Goal: Communication & Community: Share content

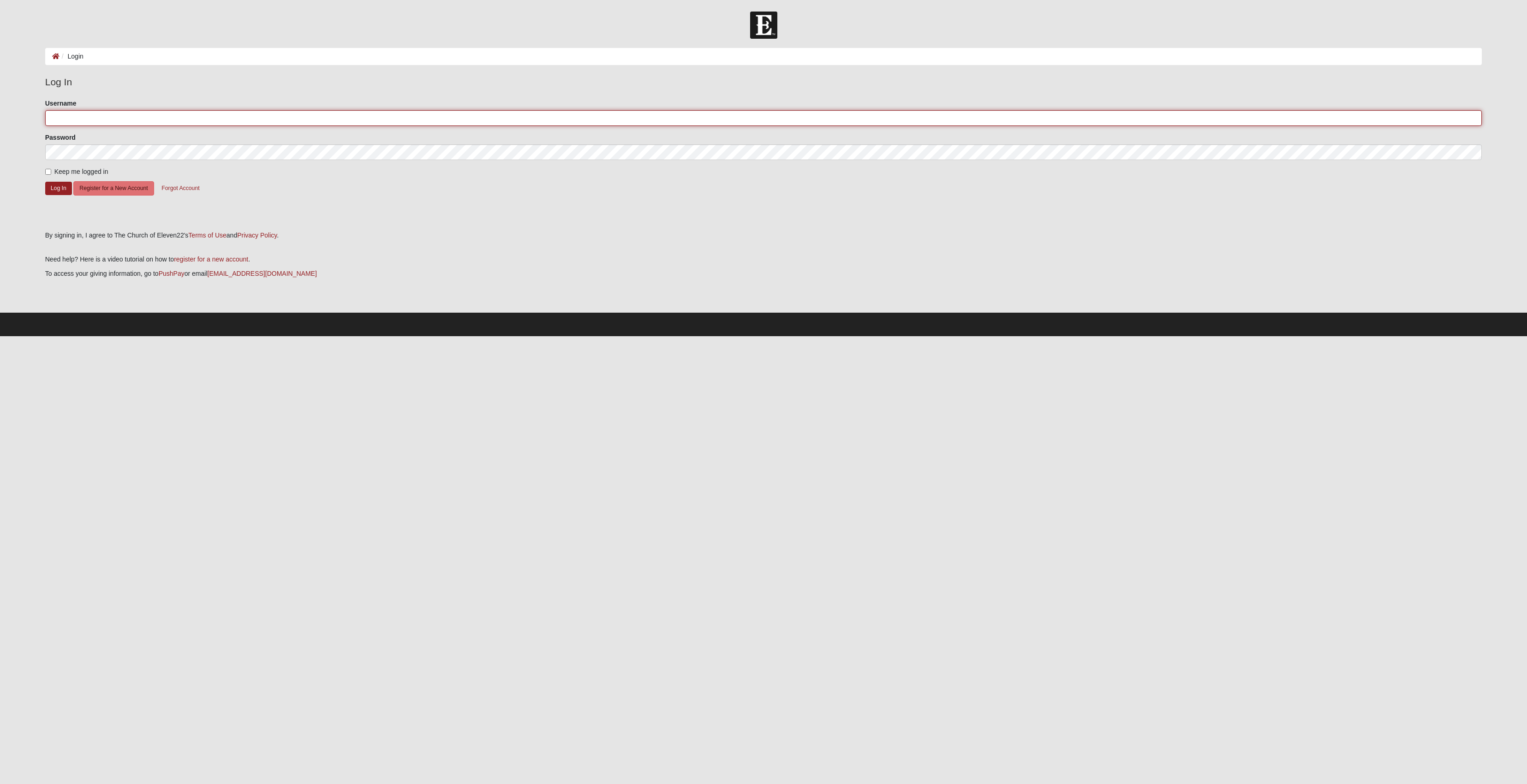
type input "cyklus67"
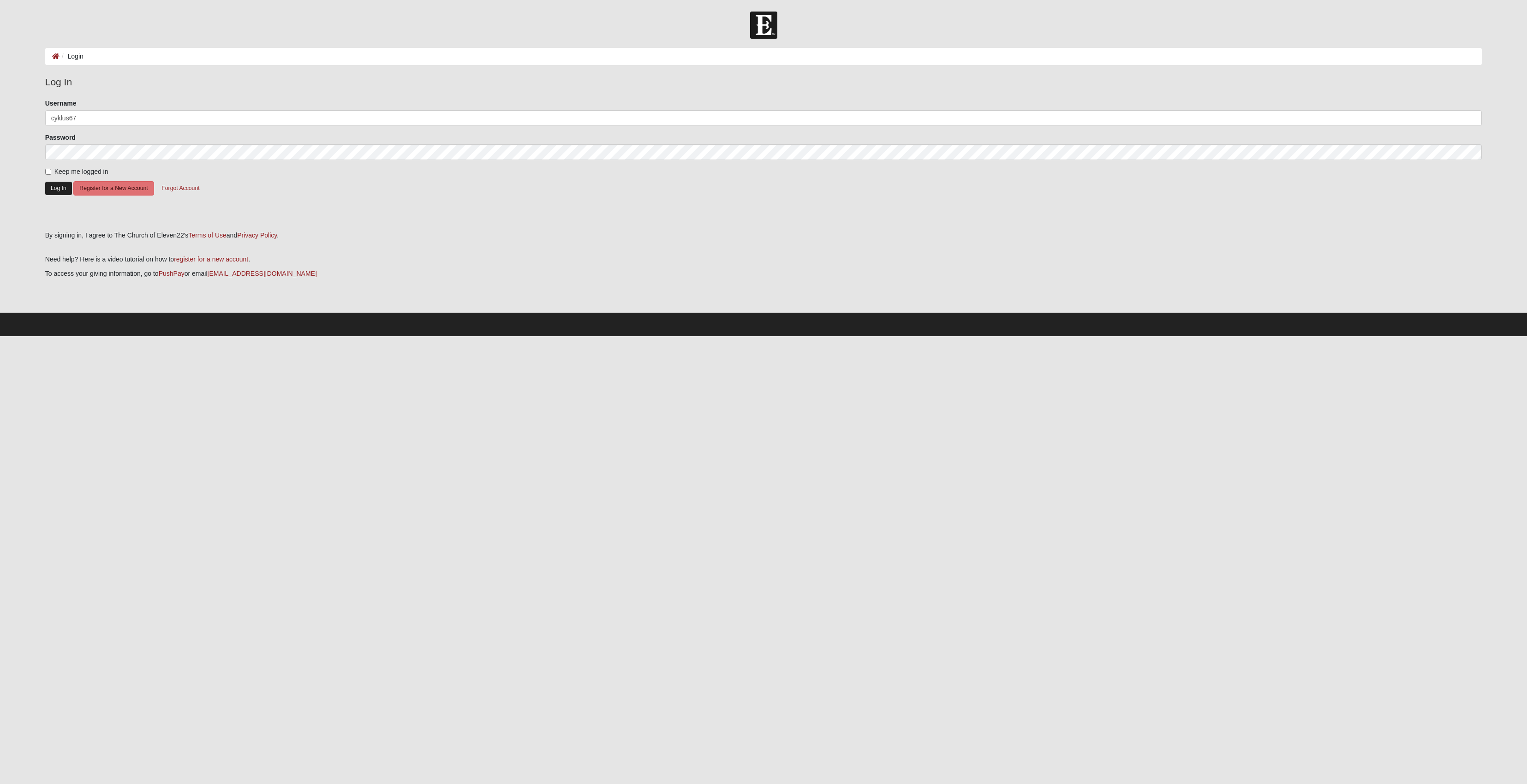
click at [64, 193] on button "Log In" at bounding box center [59, 188] width 27 height 13
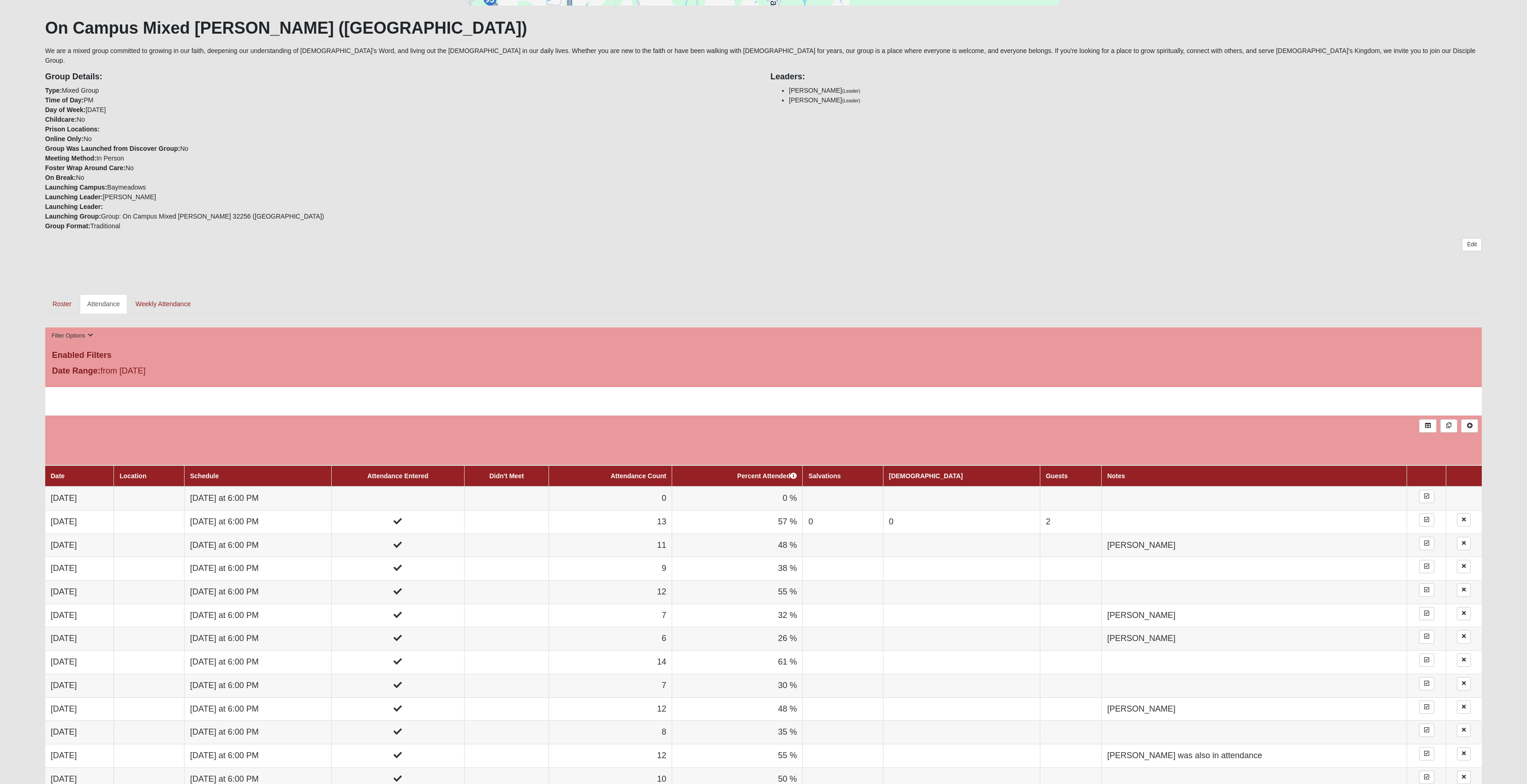
scroll to position [164, 0]
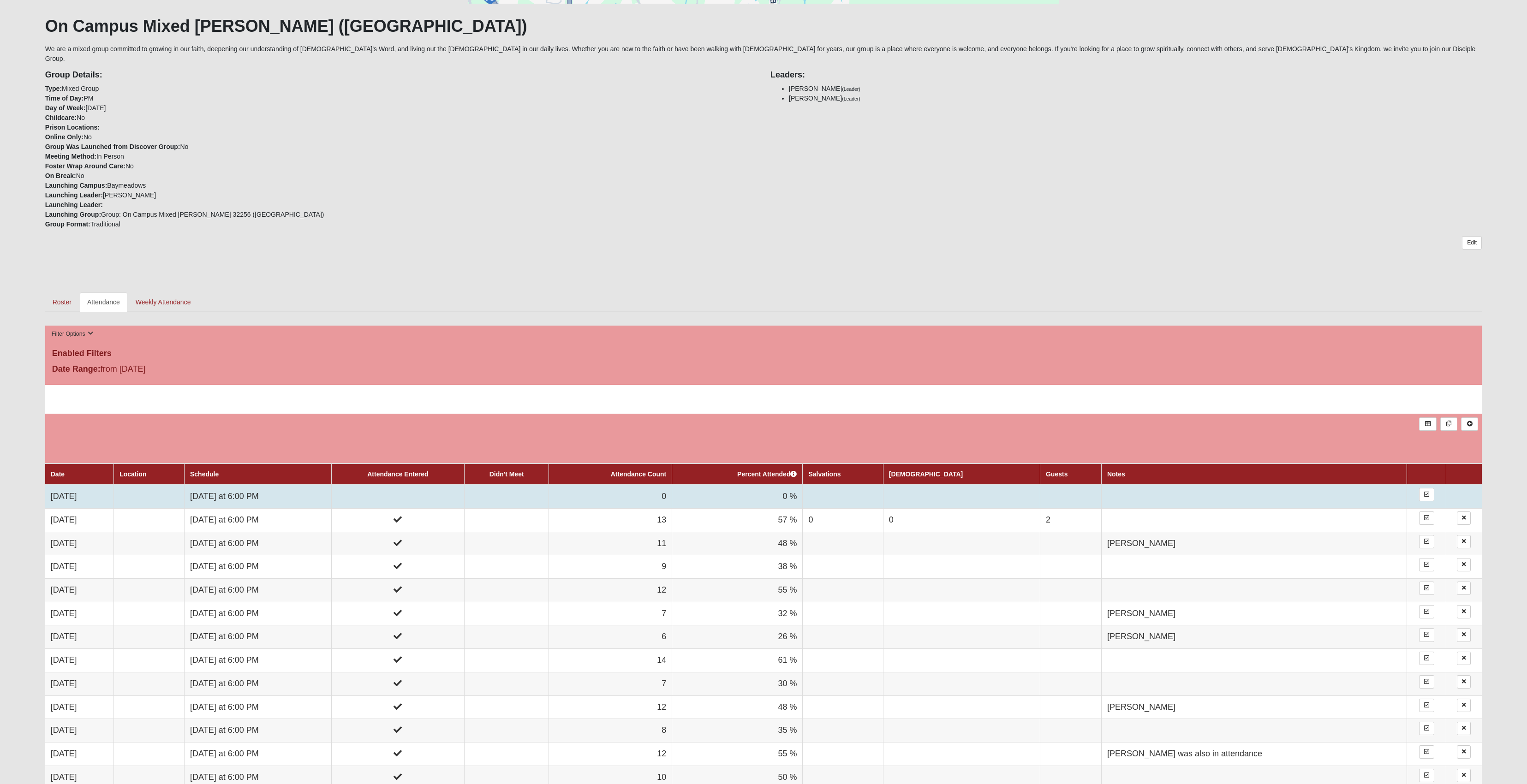
click at [549, 508] on td at bounding box center [507, 496] width 85 height 24
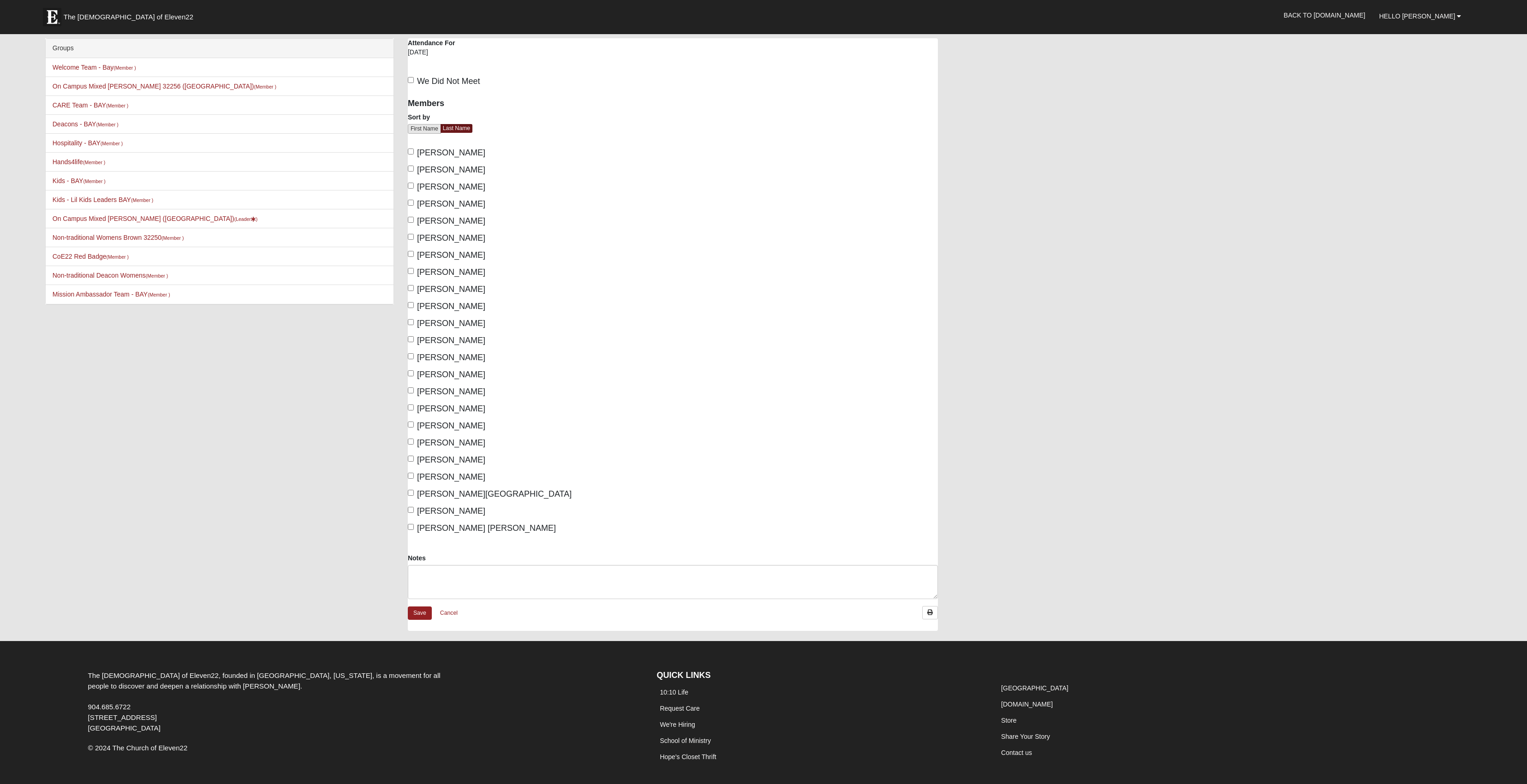
drag, startPoint x: 411, startPoint y: 83, endPoint x: 437, endPoint y: 129, distance: 52.8
click at [411, 83] on input "We Did Not Meet" at bounding box center [411, 80] width 6 height 6
checkbox input "true"
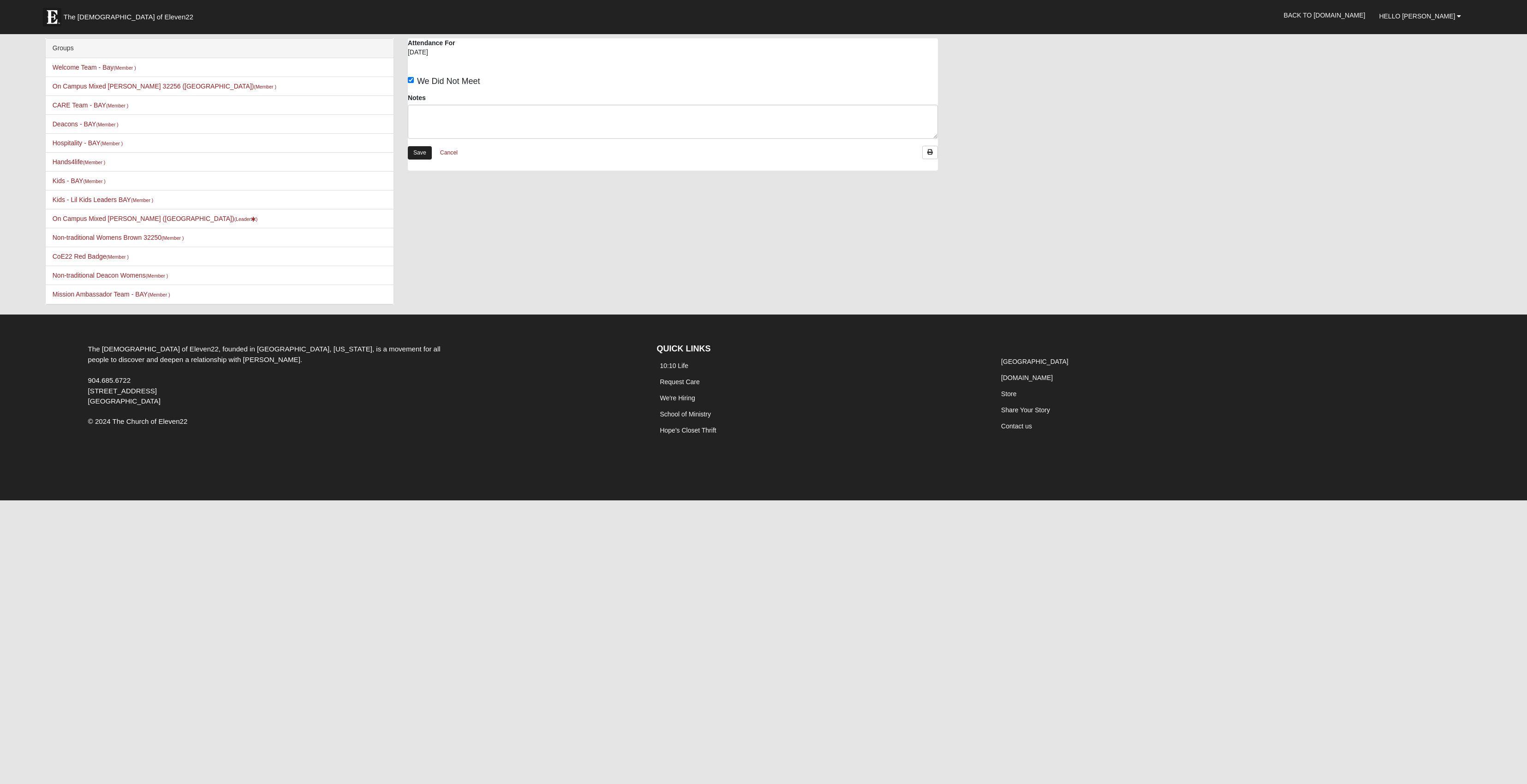
click at [423, 160] on link "Save" at bounding box center [420, 153] width 24 height 13
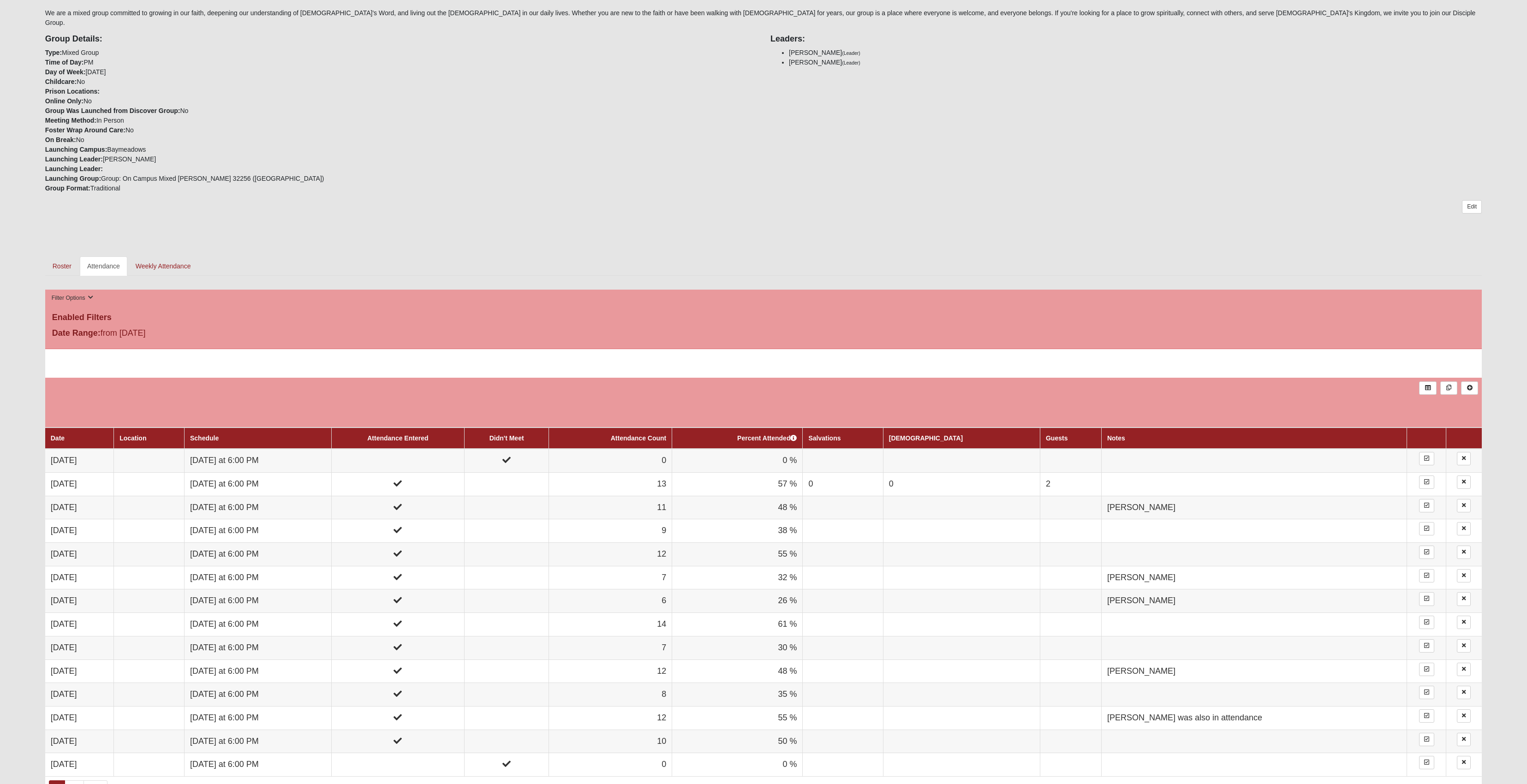
scroll to position [294, 0]
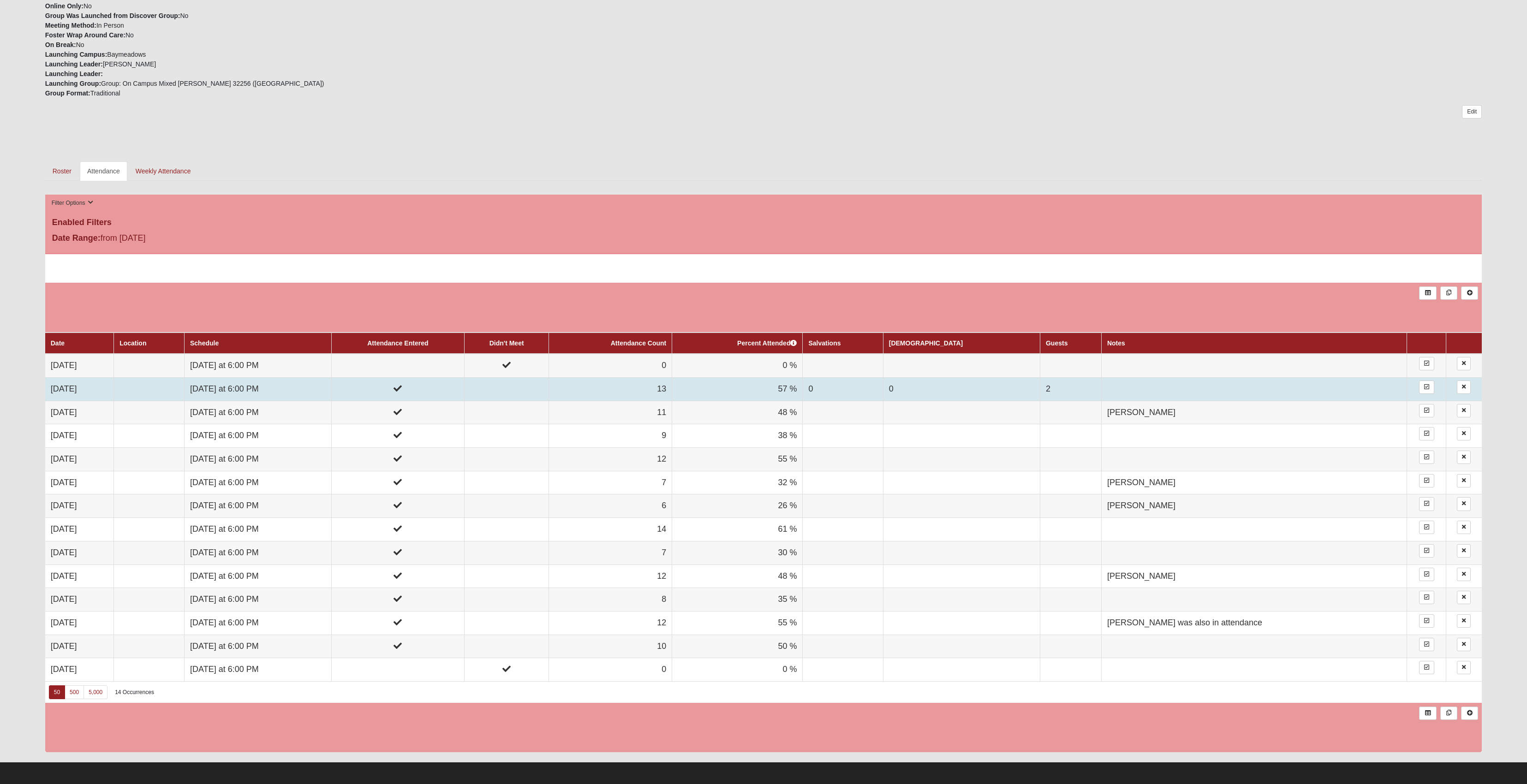
click at [402, 393] on icon at bounding box center [397, 388] width 8 height 8
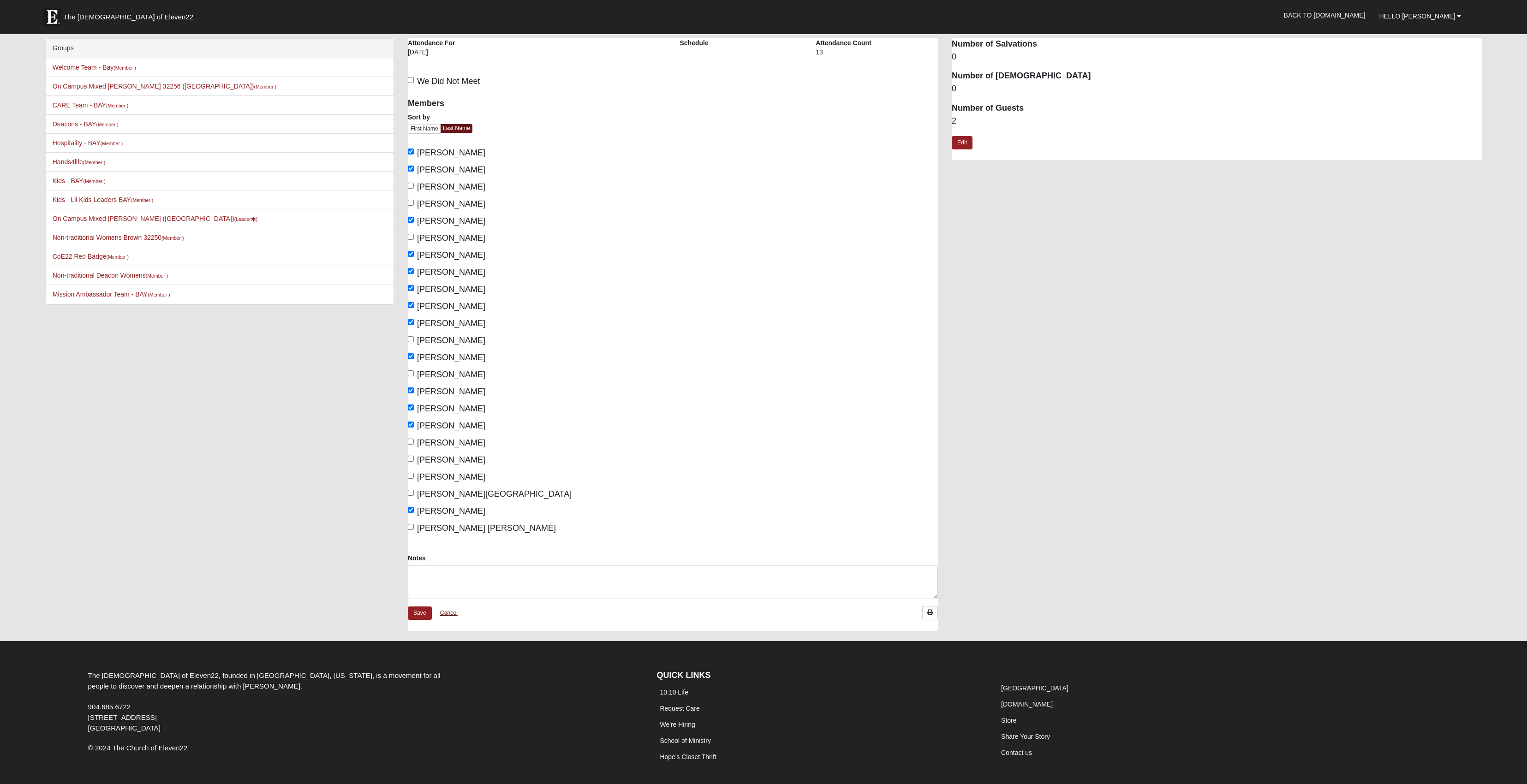
click at [456, 620] on link "Cancel" at bounding box center [449, 613] width 29 height 14
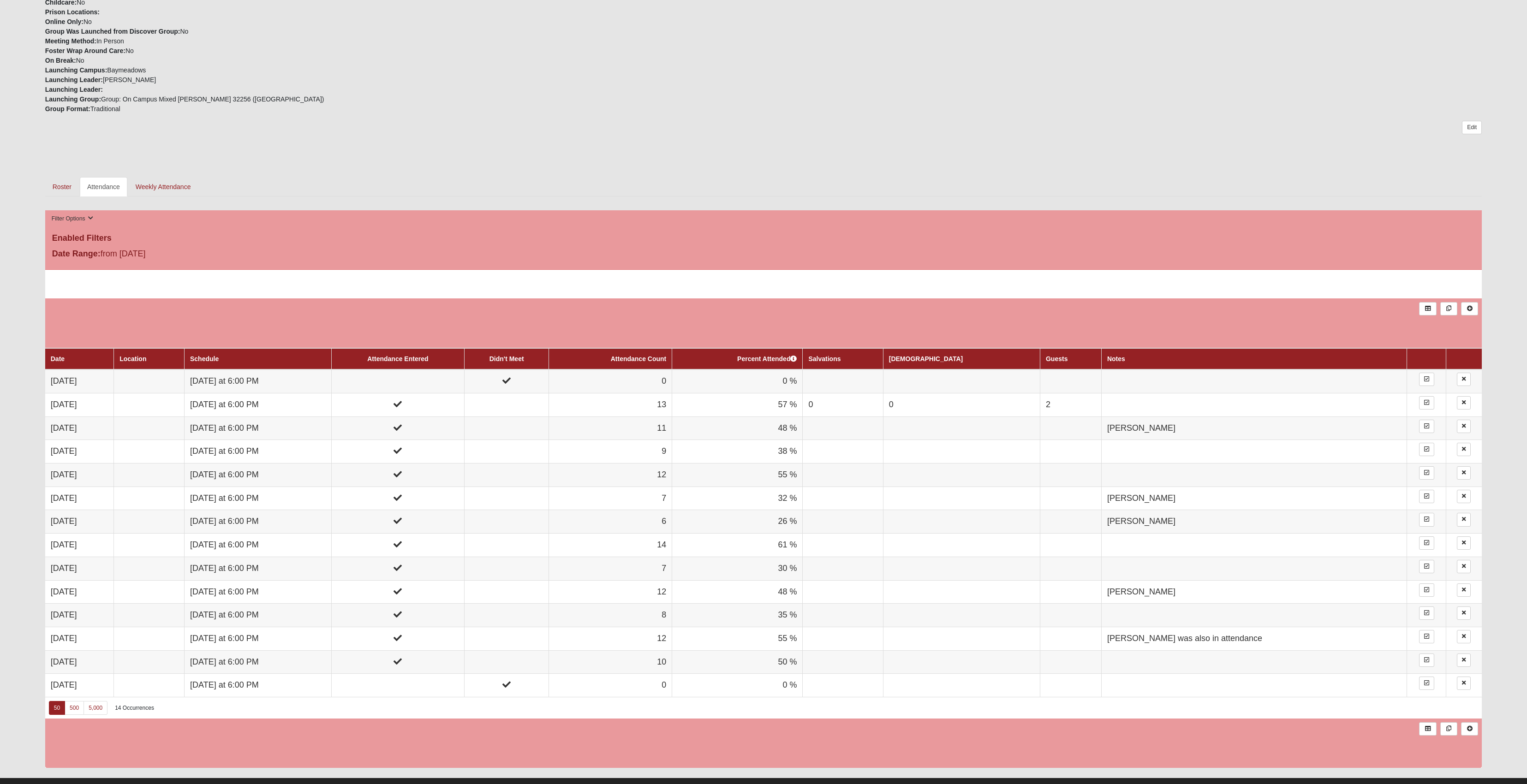
scroll to position [281, 0]
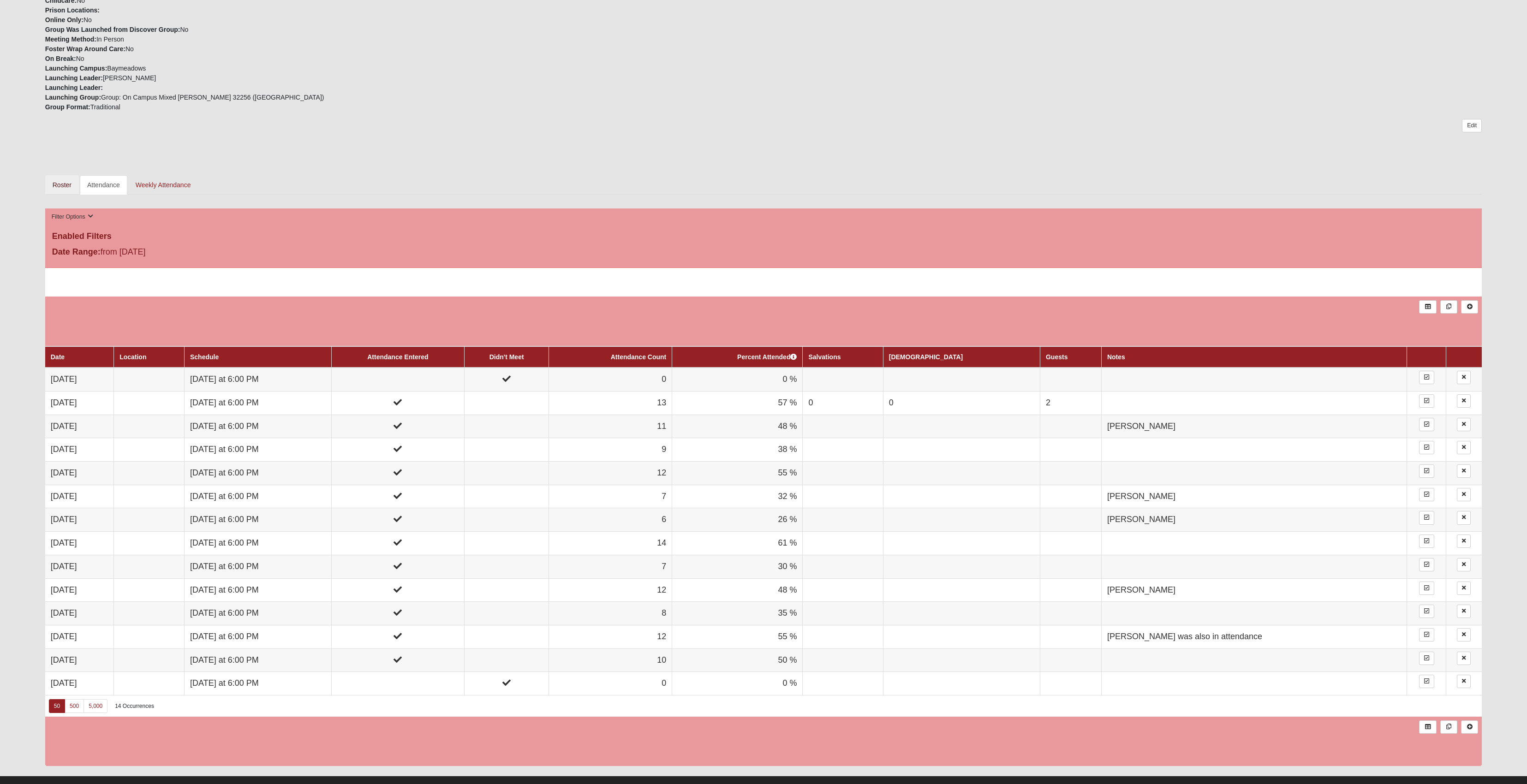
click at [63, 195] on link "Roster" at bounding box center [62, 185] width 34 height 19
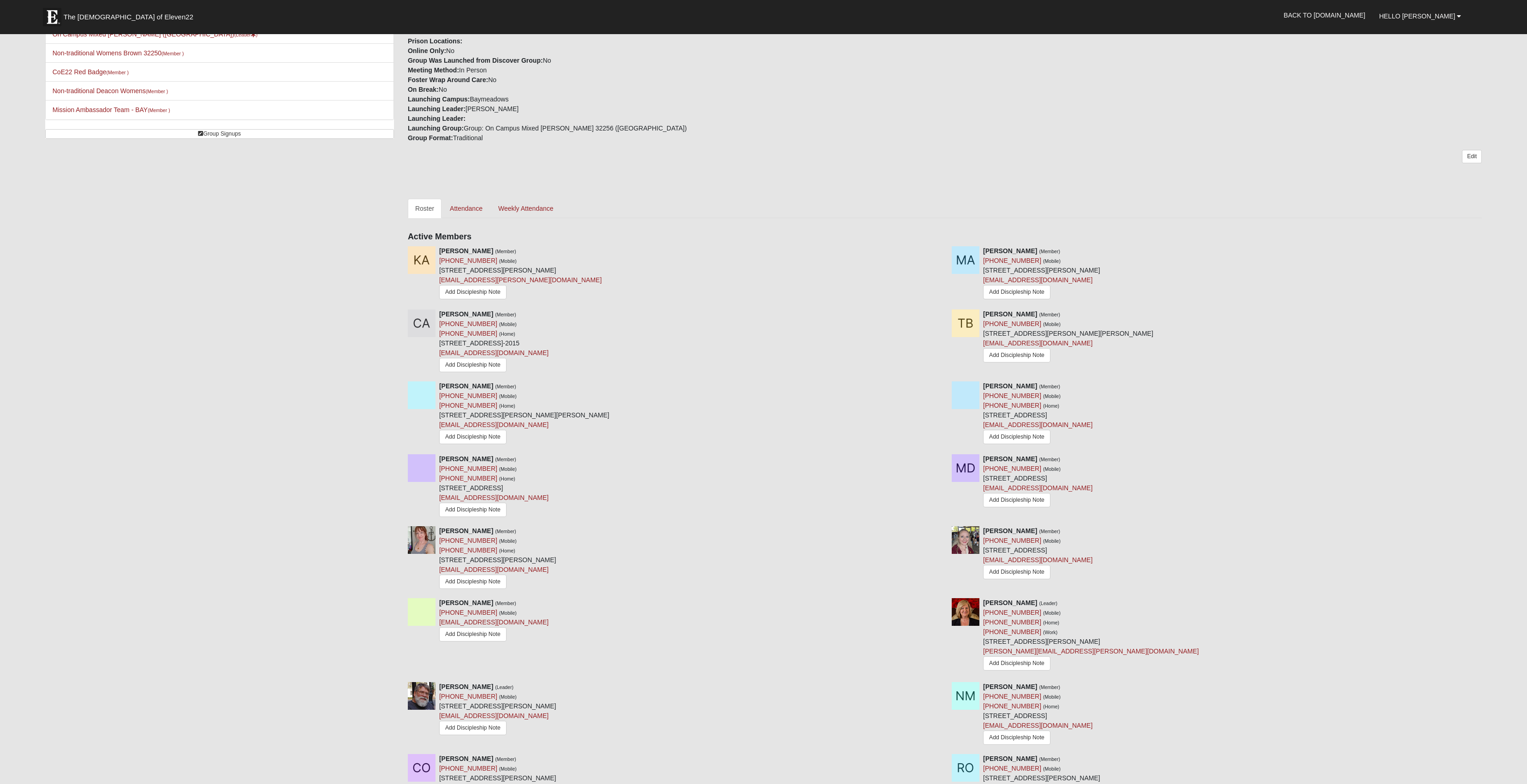
scroll to position [281, 0]
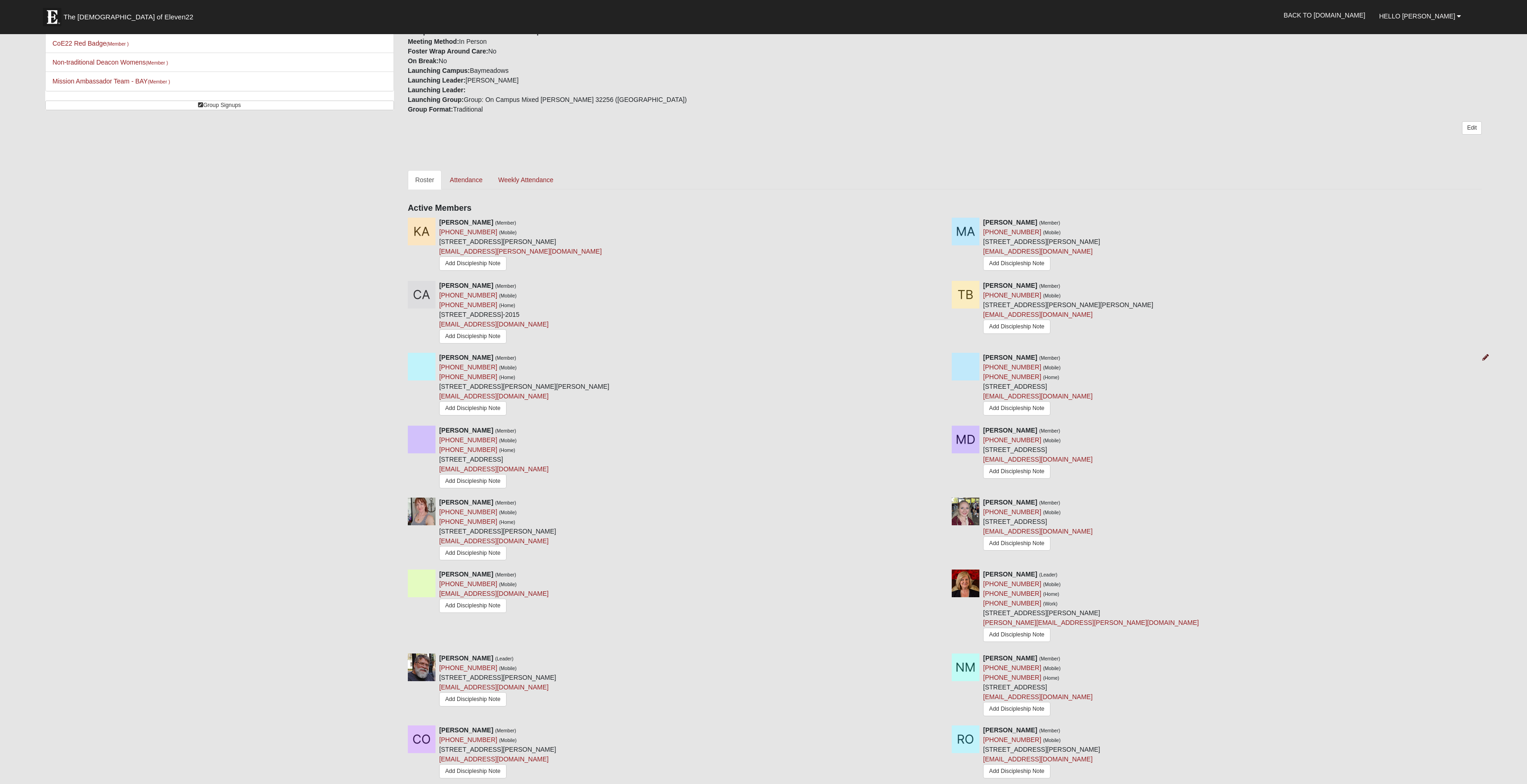
click at [1484, 361] on icon at bounding box center [1485, 358] width 6 height 6
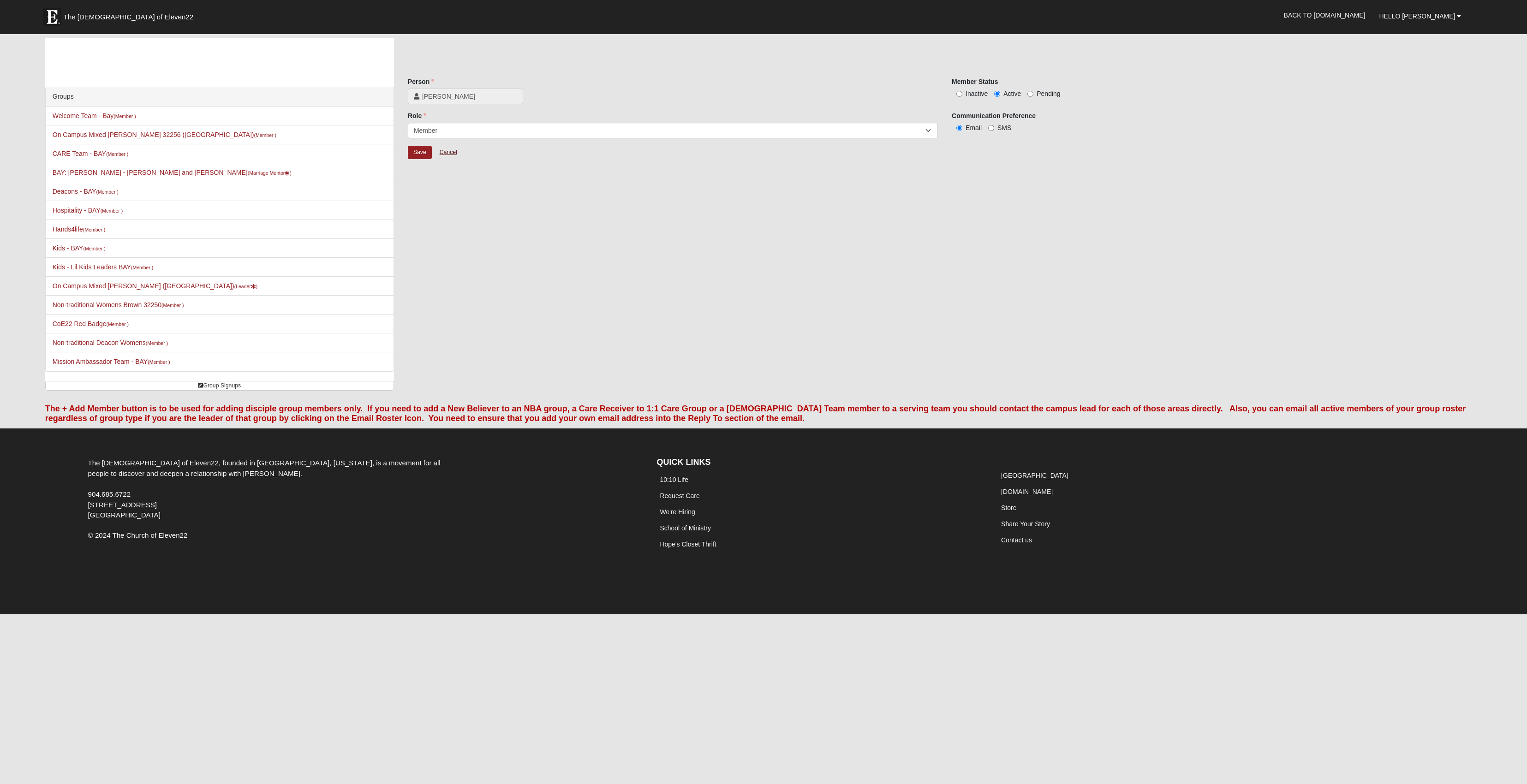
click at [463, 160] on link "Cancel" at bounding box center [448, 152] width 29 height 14
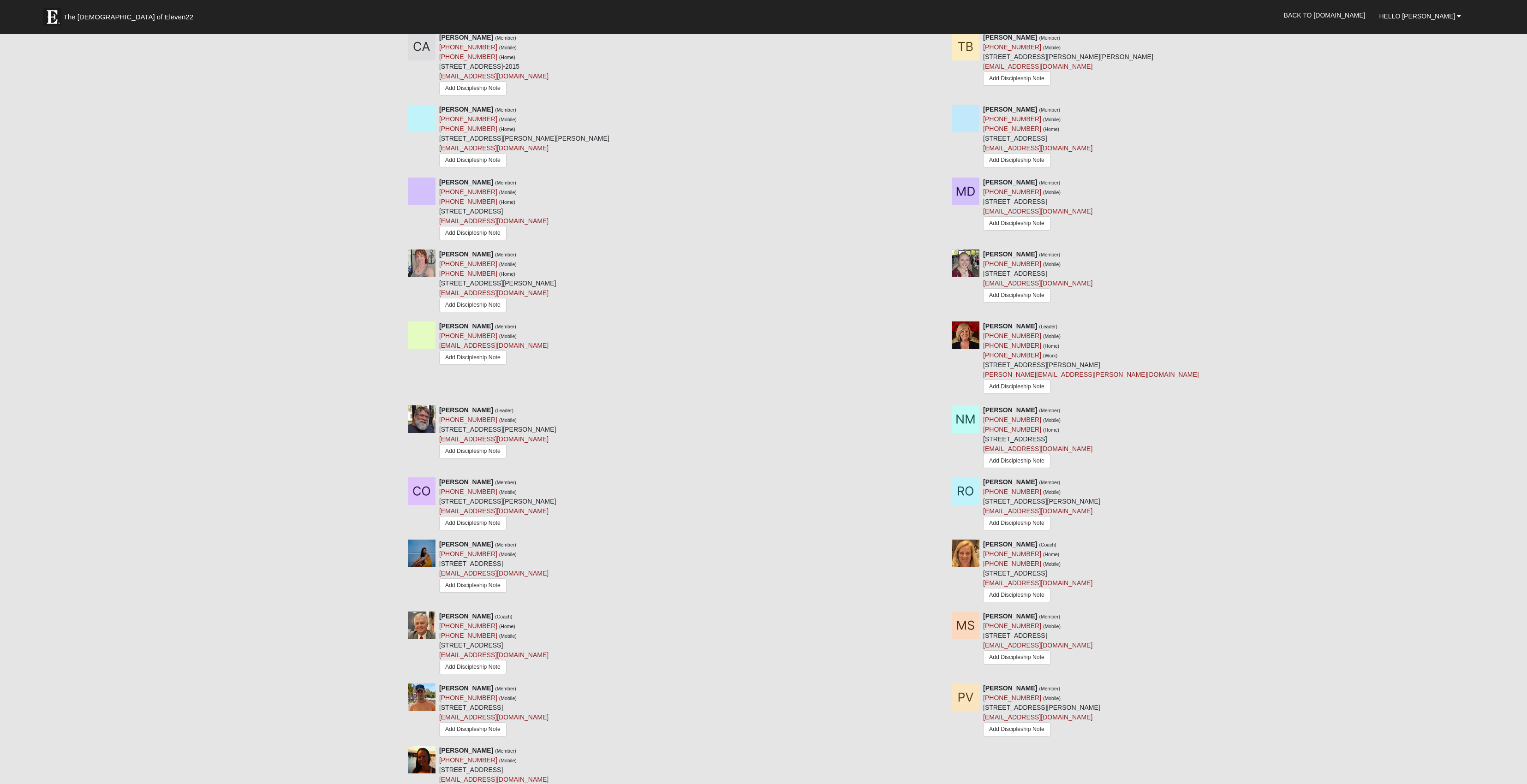
scroll to position [529, 0]
click at [942, 328] on icon at bounding box center [941, 325] width 6 height 6
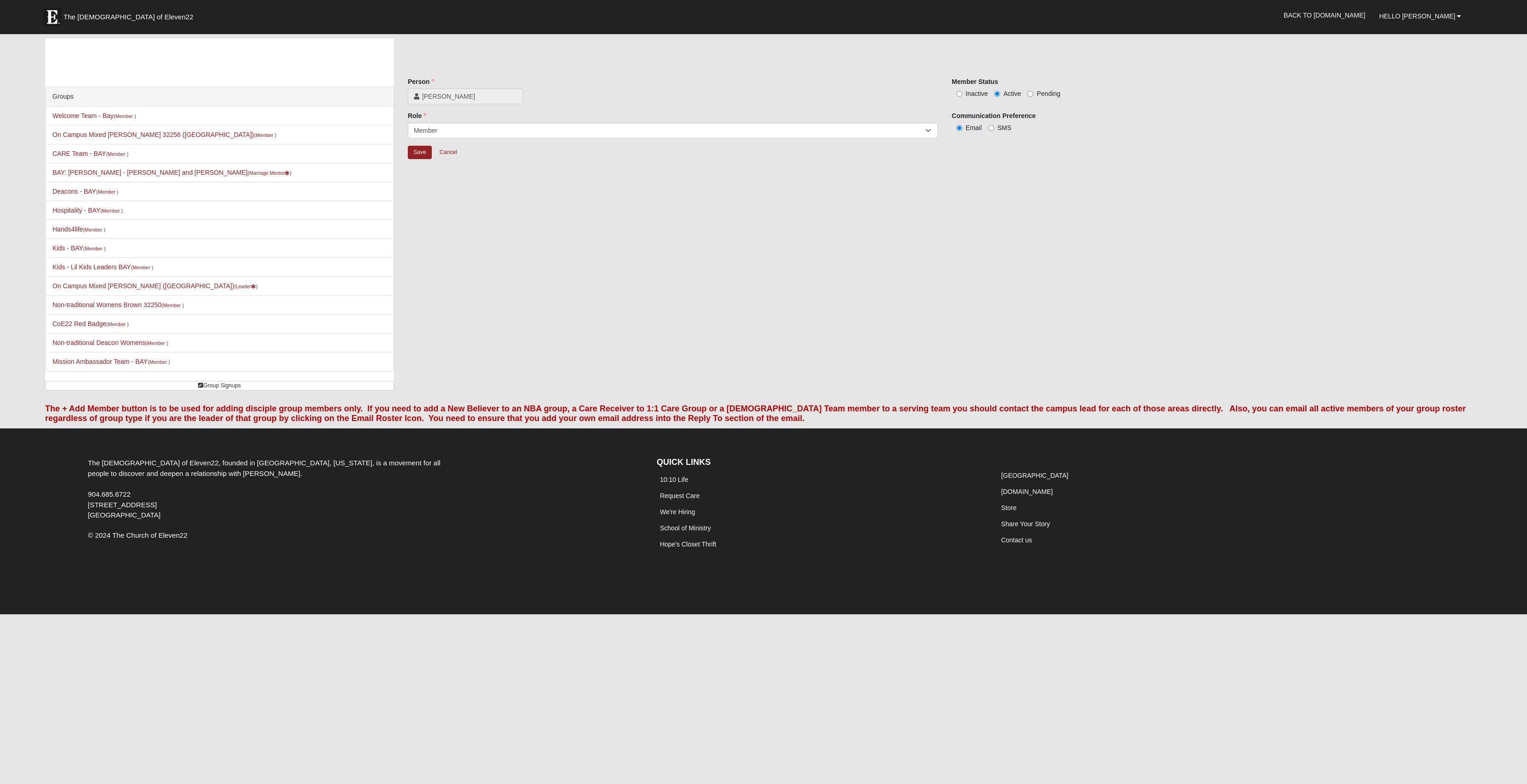
click at [953, 98] on label "Inactive" at bounding box center [969, 94] width 36 height 9
click at [956, 97] on input "Inactive" at bounding box center [959, 94] width 6 height 6
radio input "true"
drag, startPoint x: 415, startPoint y: 169, endPoint x: 452, endPoint y: 181, distance: 38.9
click at [415, 159] on input "Save" at bounding box center [420, 152] width 24 height 13
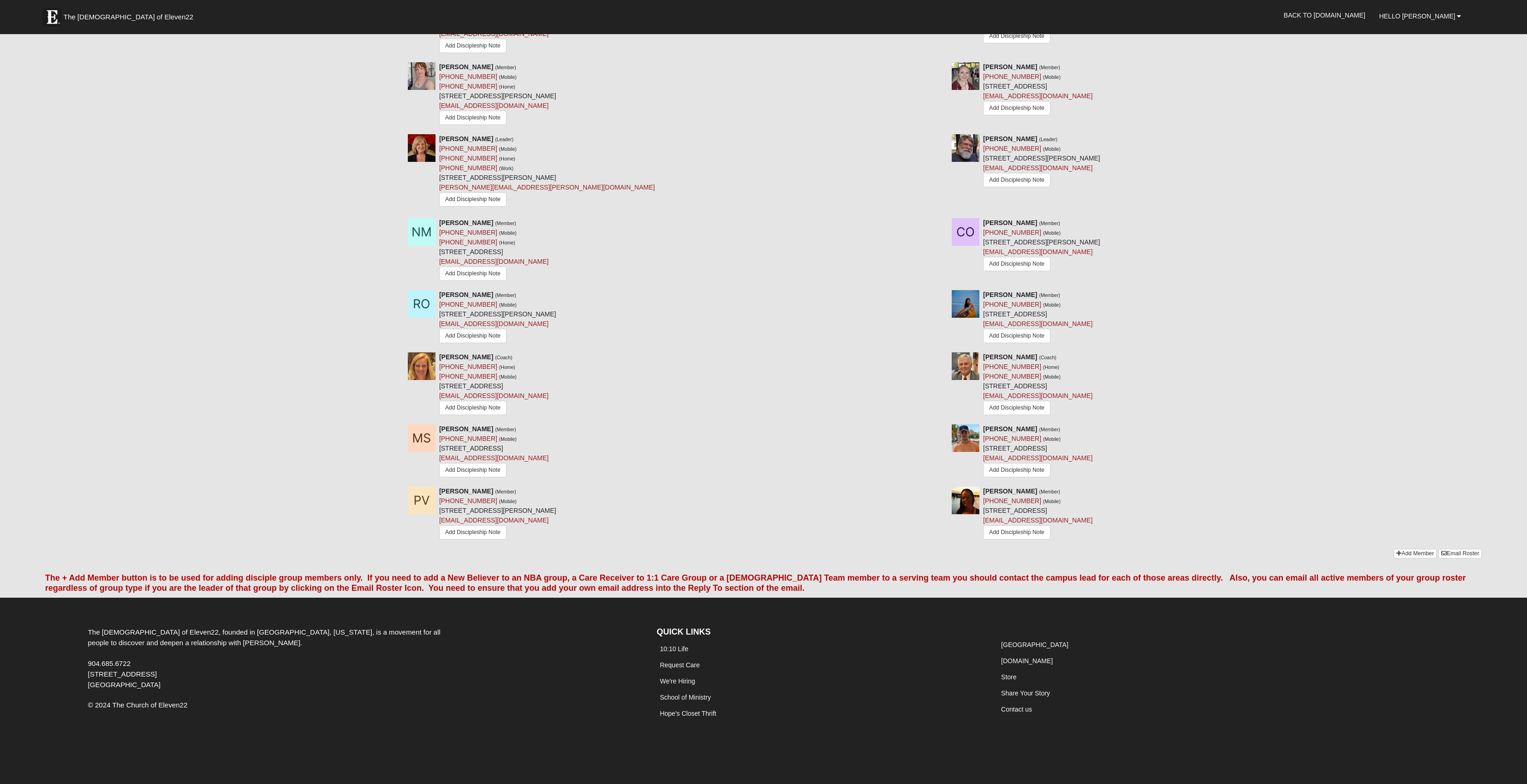
scroll to position [924, 0]
click at [1446, 559] on link "Email Roster" at bounding box center [1460, 553] width 43 height 10
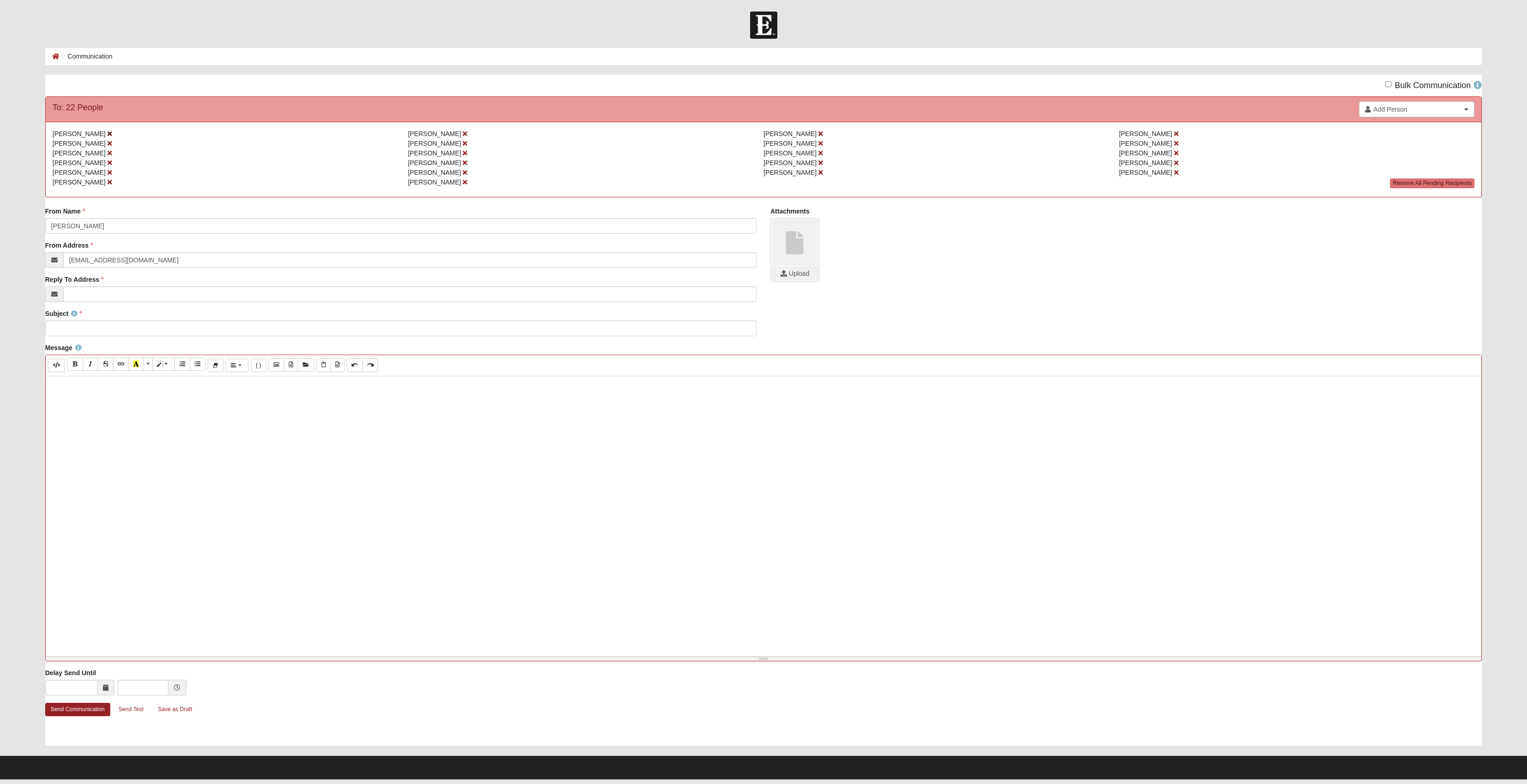
click at [108, 136] on icon at bounding box center [109, 134] width 4 height 6
click at [108, 166] on icon at bounding box center [109, 163] width 4 height 6
drag, startPoint x: 84, startPoint y: 281, endPoint x: 69, endPoint y: 285, distance: 15.5
drag, startPoint x: 192, startPoint y: 279, endPoint x: 115, endPoint y: 300, distance: 79.8
click at [76, 268] on input "[PERSON_NAME][EMAIL_ADDRESS][PERSON_NAME][DOMAIN_NAME]" at bounding box center [409, 260] width 693 height 16
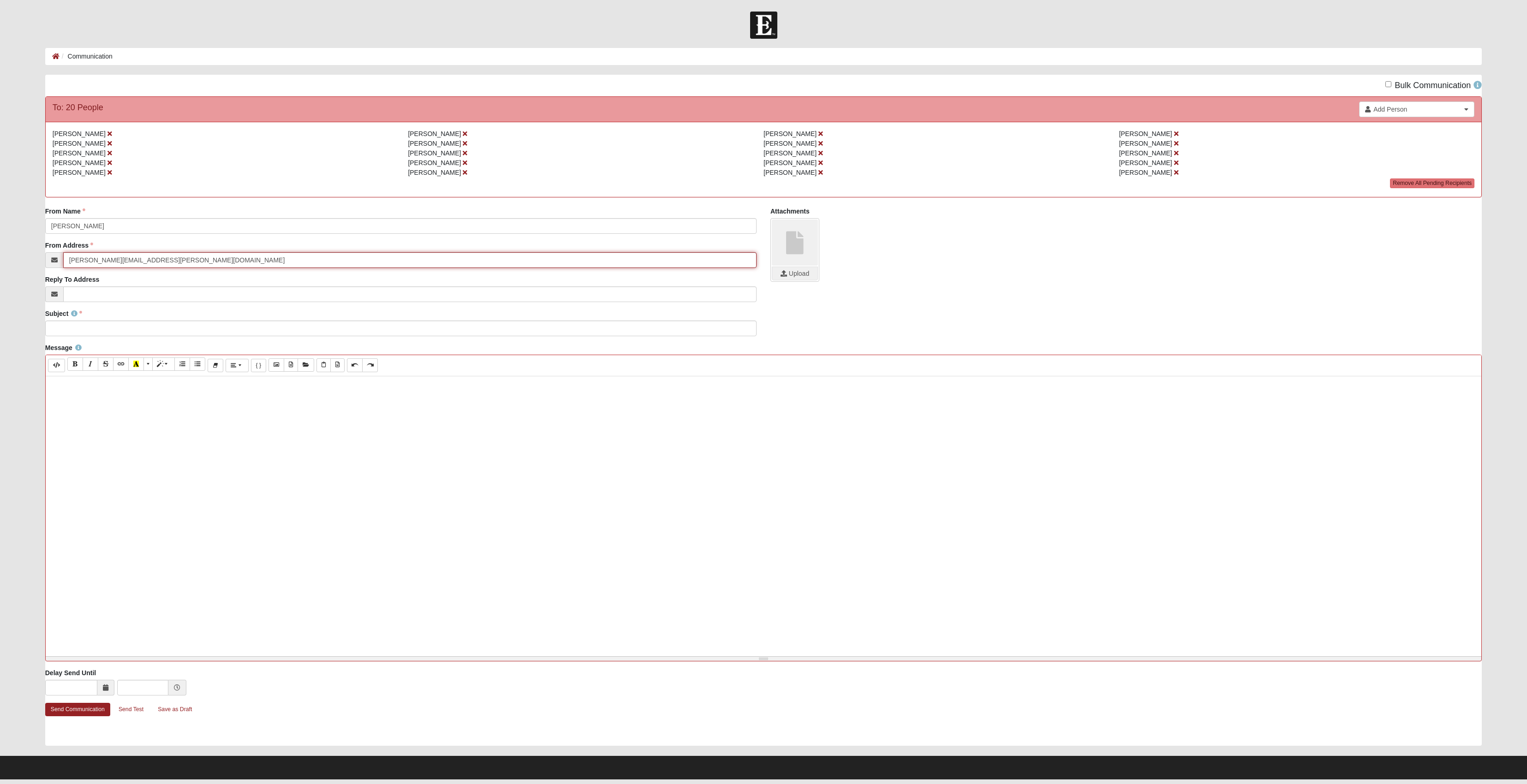
type input "[PERSON_NAME][EMAIL_ADDRESS][PERSON_NAME][DOMAIN_NAME]"
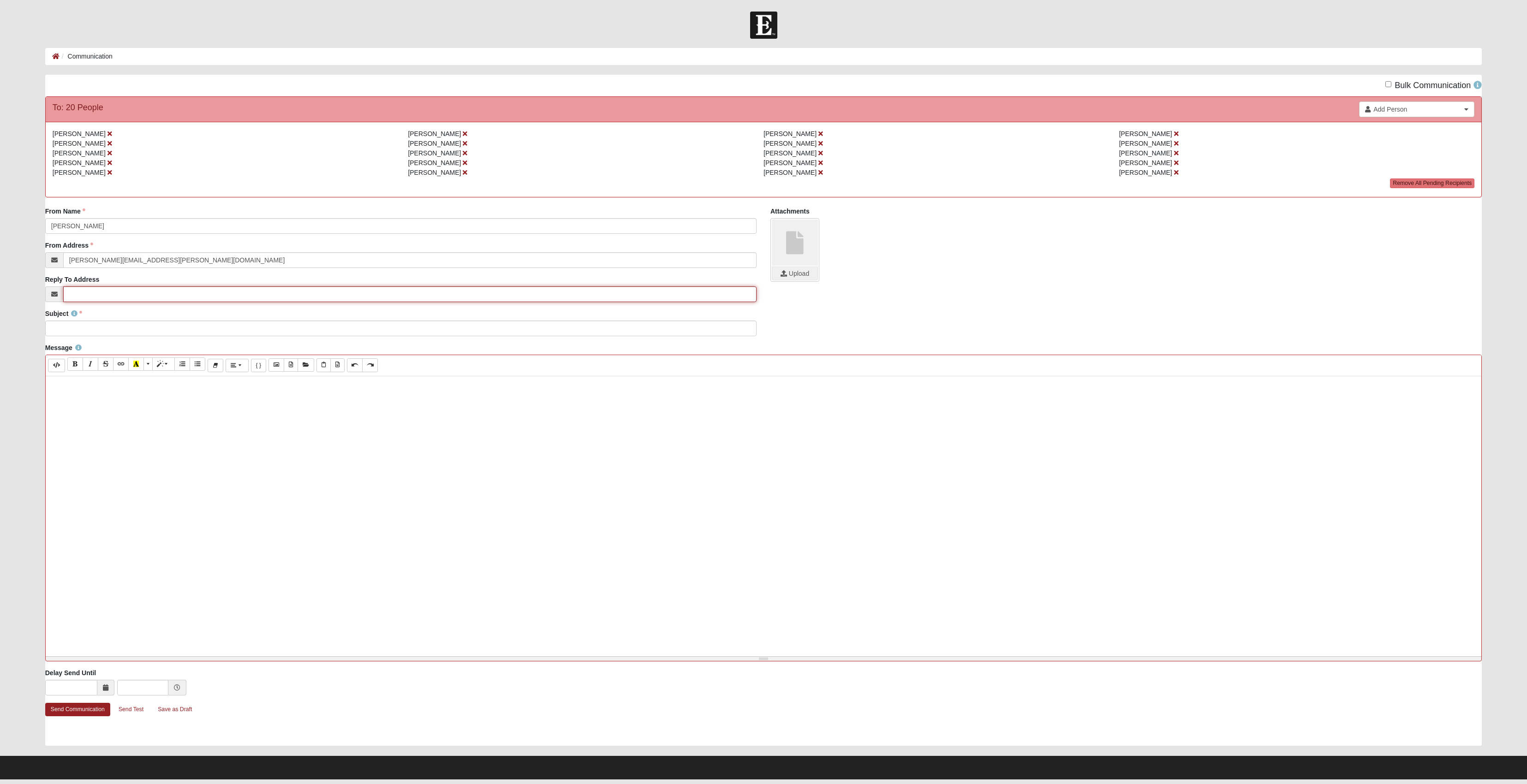
paste input "[PERSON_NAME][EMAIL_ADDRESS][PERSON_NAME][DOMAIN_NAME]"
type input "[PERSON_NAME][EMAIL_ADDRESS][PERSON_NAME][DOMAIN_NAME]"
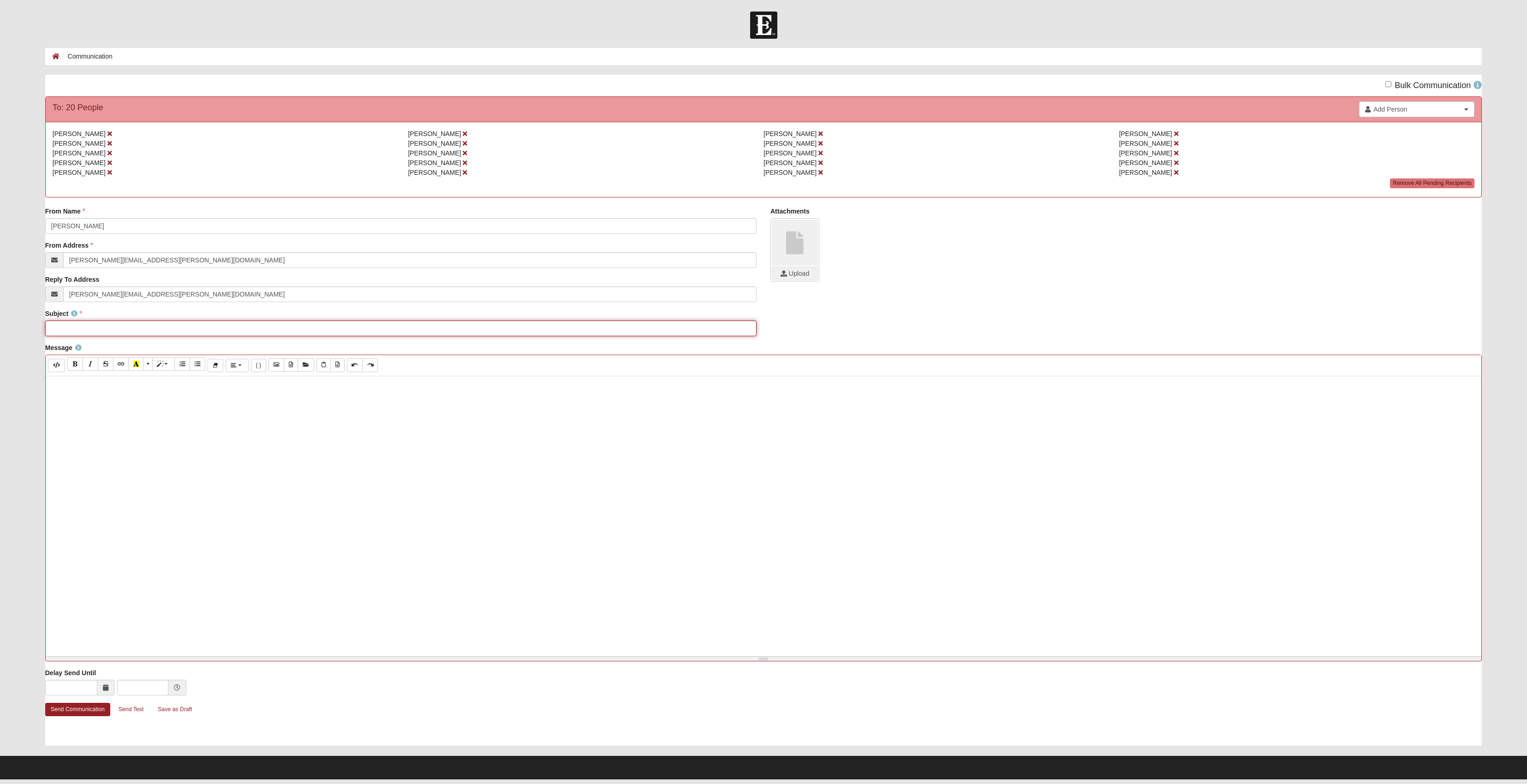
click at [90, 336] on input "Subject" at bounding box center [400, 328] width 711 height 16
type input "Canceling tonight's Disciple Group"
click at [113, 435] on div at bounding box center [764, 514] width 1436 height 277
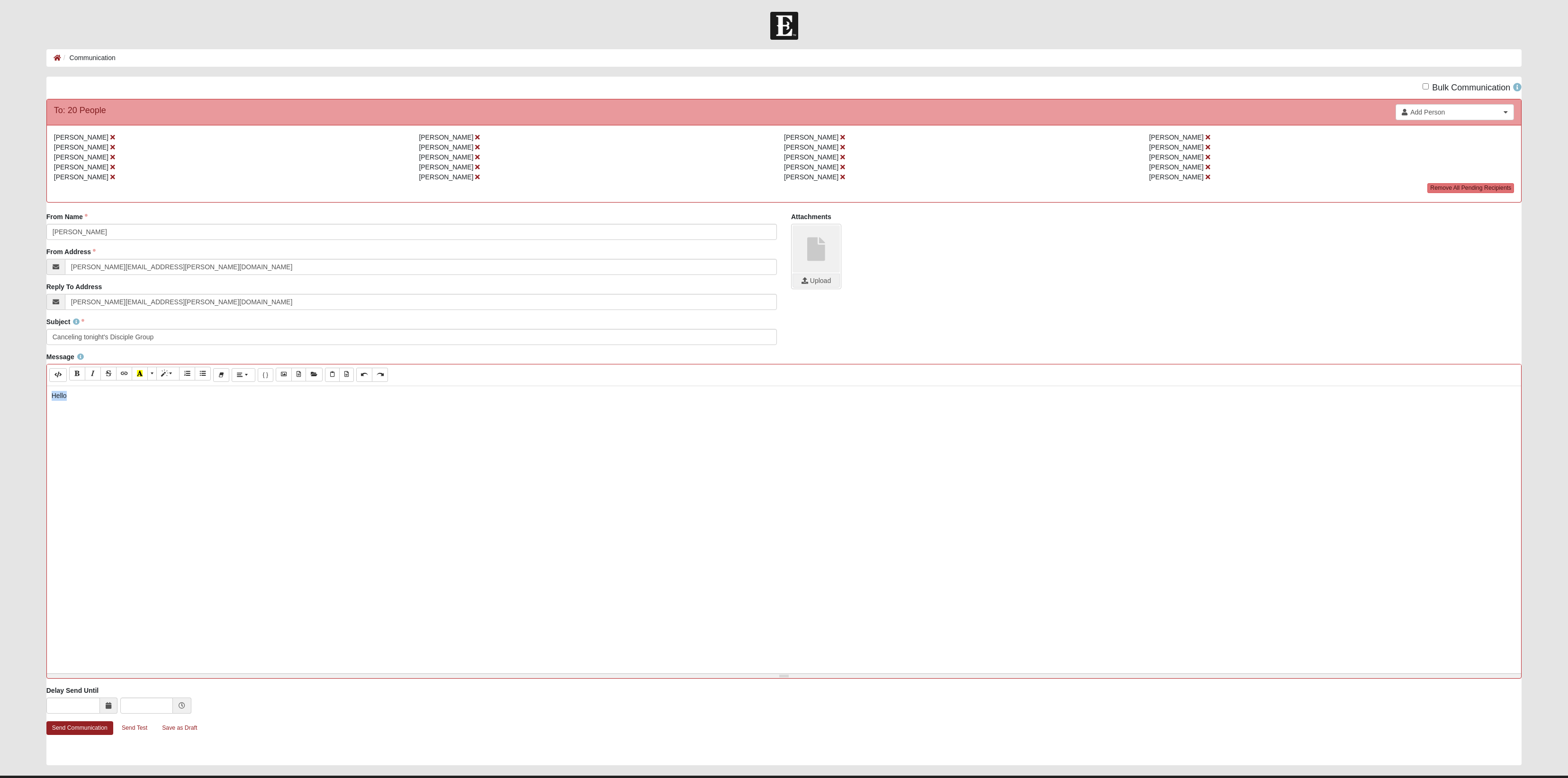
drag, startPoint x: 71, startPoint y: 429, endPoint x: 51, endPoint y: 429, distance: 20.0
click at [50, 429] on div "Hello" at bounding box center [784, 528] width 1475 height 284
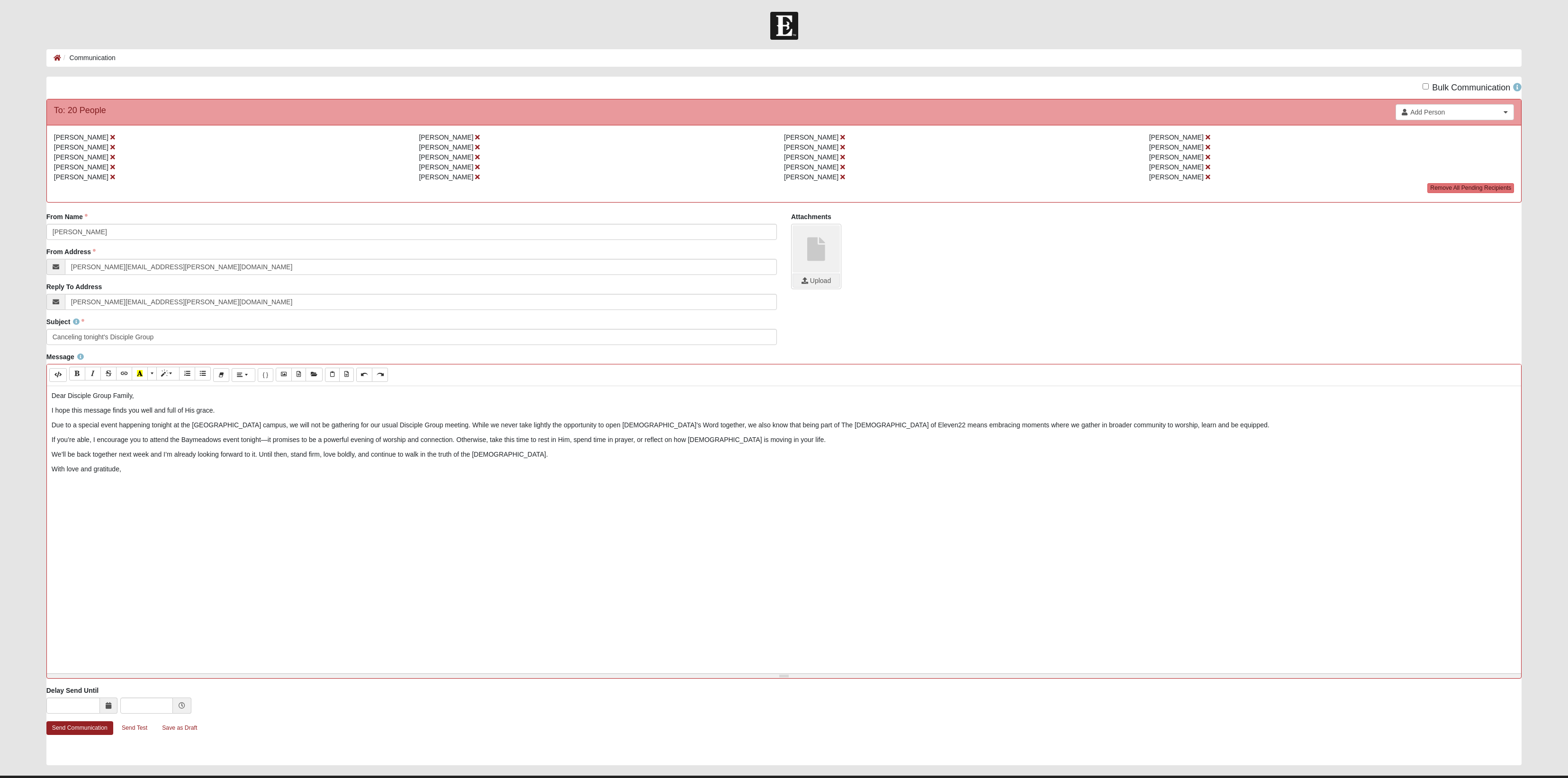
click at [55, 415] on p "I hope this message finds you well and full of His grace." at bounding box center [784, 410] width 1465 height 10
click at [295, 415] on p "We hope this message finds you well and full of His grace." at bounding box center [784, 410] width 1465 height 10
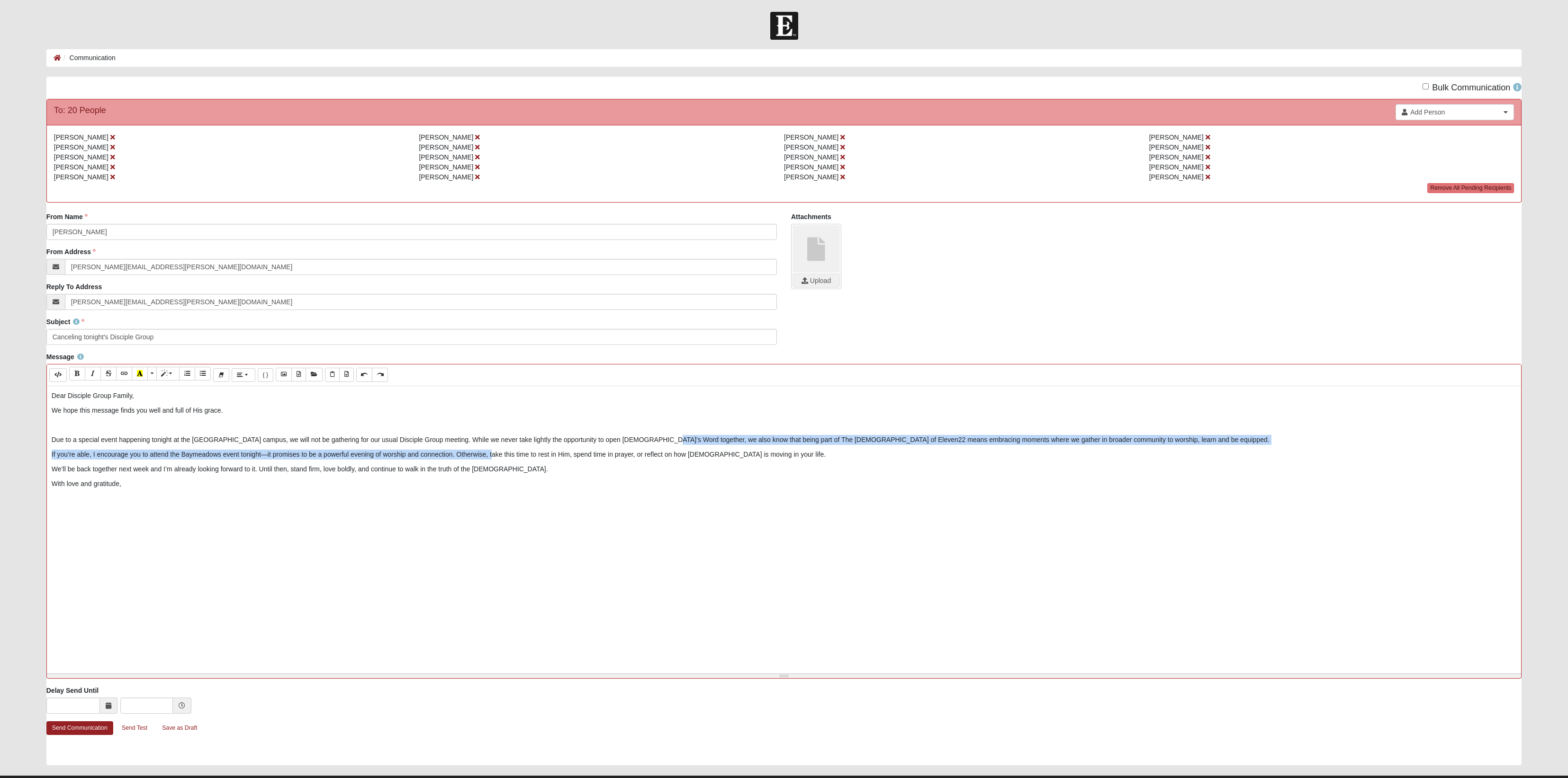
drag, startPoint x: 618, startPoint y: 502, endPoint x: 831, endPoint y: 482, distance: 213.9
click at [831, 482] on div "Dear Disciple Group Family, We hope this message finds you well and full of His…" at bounding box center [784, 528] width 1475 height 284
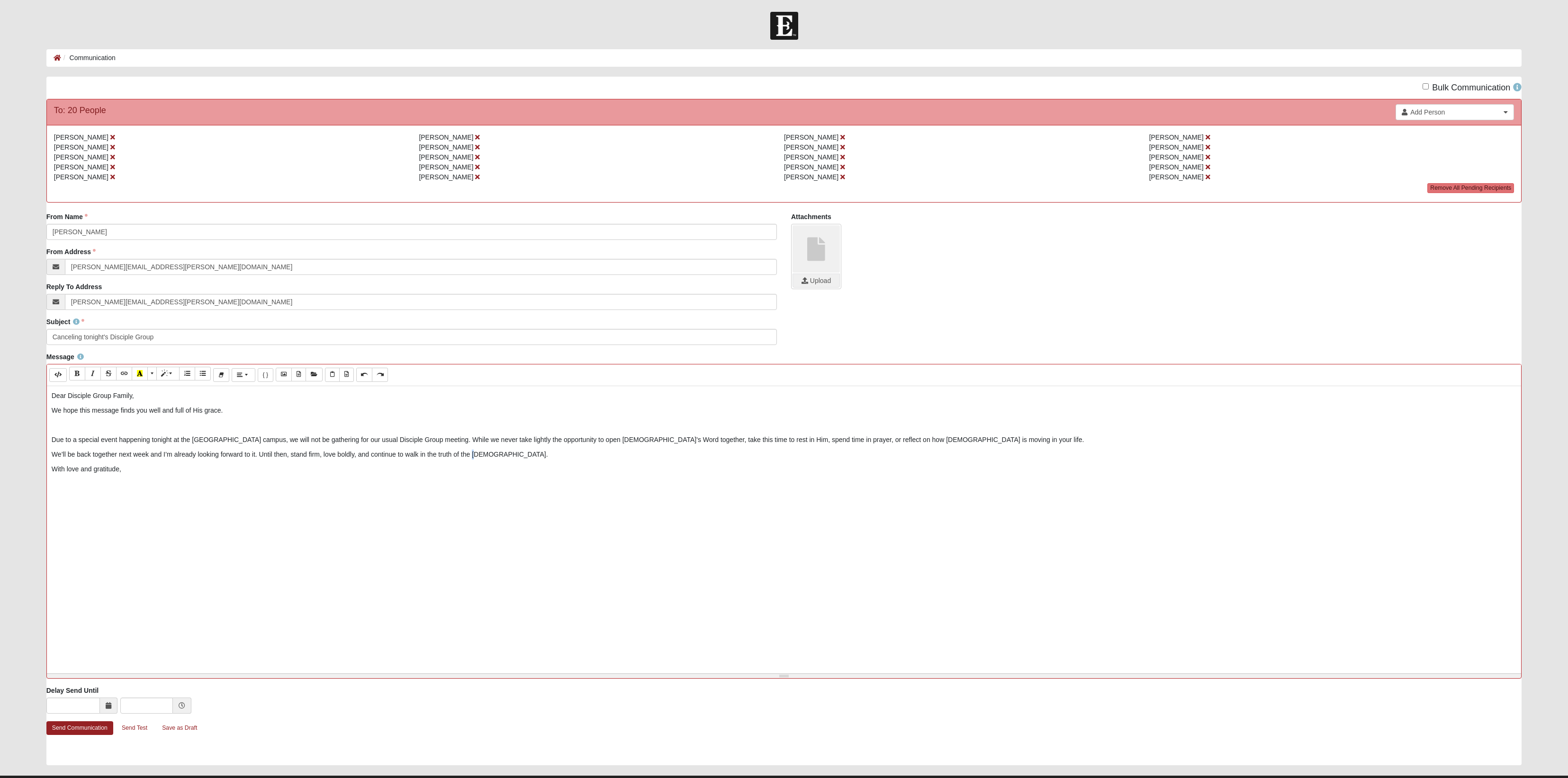
click at [597, 460] on p "We’ll be back together next week and I’m already looking forward to it. Until t…" at bounding box center [784, 454] width 1465 height 10
click at [201, 474] on p "With love and gratitude," at bounding box center [784, 469] width 1465 height 10
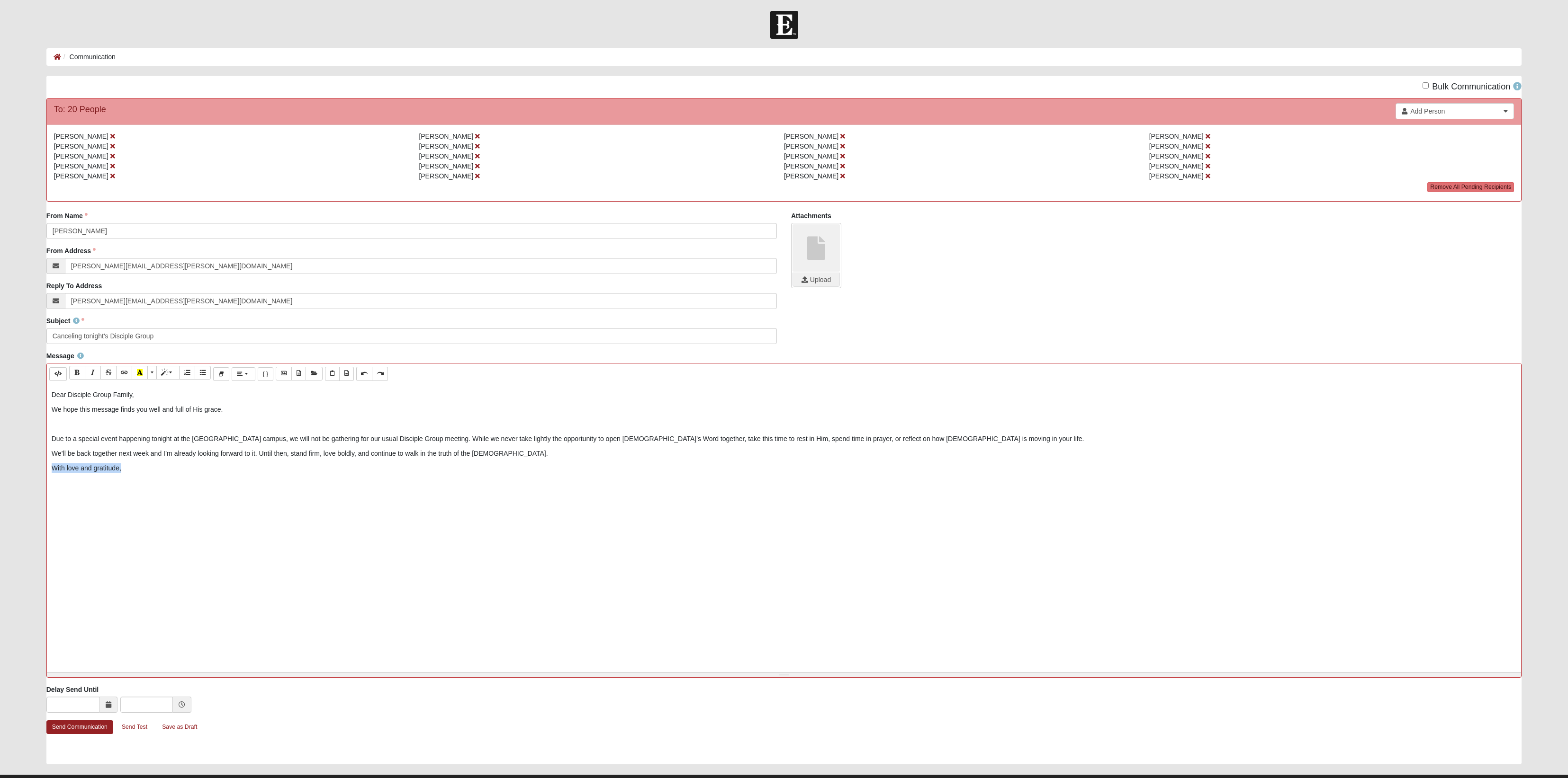
scroll to position [2, 0]
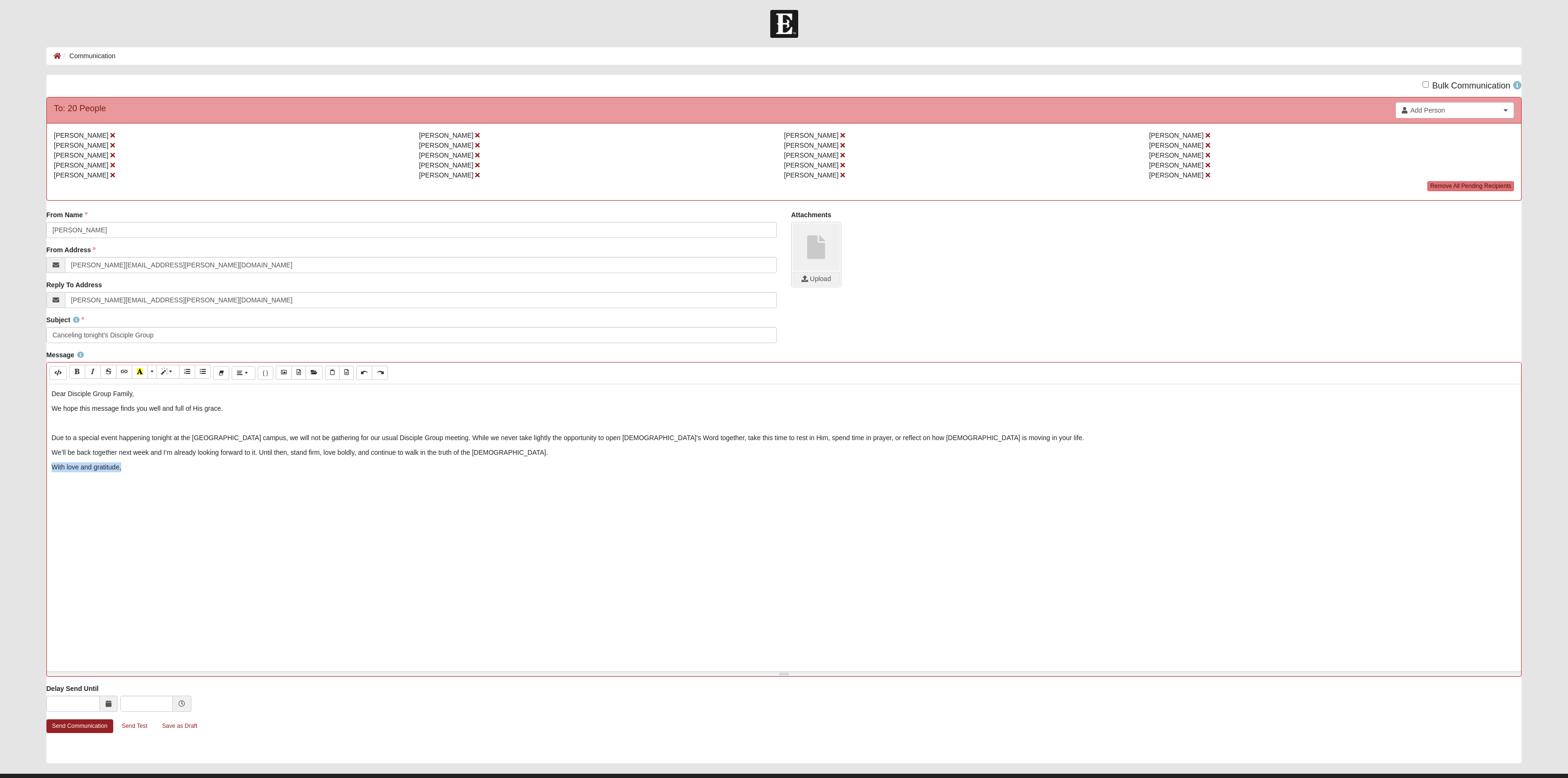
drag, startPoint x: 180, startPoint y: 522, endPoint x: 37, endPoint y: 520, distance: 143.0
click at [37, 520] on form "Header Login Hello [PERSON_NAME] My Account Log Out Navigation Communication Co…" at bounding box center [784, 404] width 1568 height 788
click at [52, 458] on p "We’ll be back together next week and I’m already looking forward to it. Until t…" at bounding box center [784, 453] width 1465 height 10
drag, startPoint x: 53, startPoint y: 499, endPoint x: 343, endPoint y: 565, distance: 297.4
click at [319, 458] on p "We’ll be back together next week and I’m already looking forward to it. Until t…" at bounding box center [784, 453] width 1465 height 10
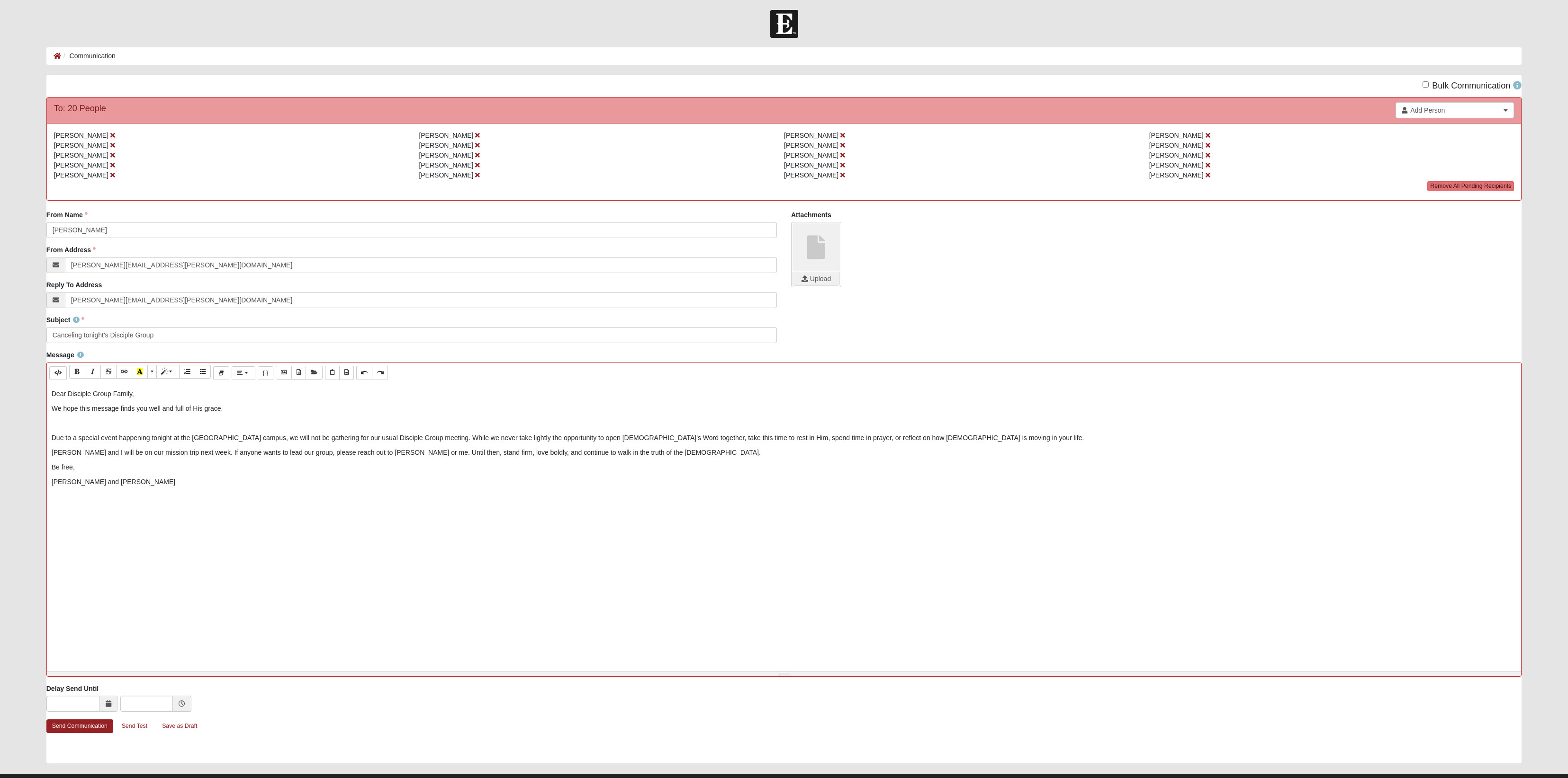
click at [474, 458] on p "[PERSON_NAME] and I will be on our mission trip next week. If anyone wants to l…" at bounding box center [784, 453] width 1465 height 10
drag, startPoint x: 626, startPoint y: 500, endPoint x: 641, endPoint y: 498, distance: 15.1
click at [641, 458] on p "[PERSON_NAME] and I will be on our mission trip next week. If anyone wants to l…" at bounding box center [784, 453] width 1465 height 10
click at [52, 472] on p "Be free," at bounding box center [784, 467] width 1465 height 10
click at [470, 458] on p "[PERSON_NAME] and I will be on our mission trip next week. If anyone wants to l…" at bounding box center [784, 453] width 1465 height 10
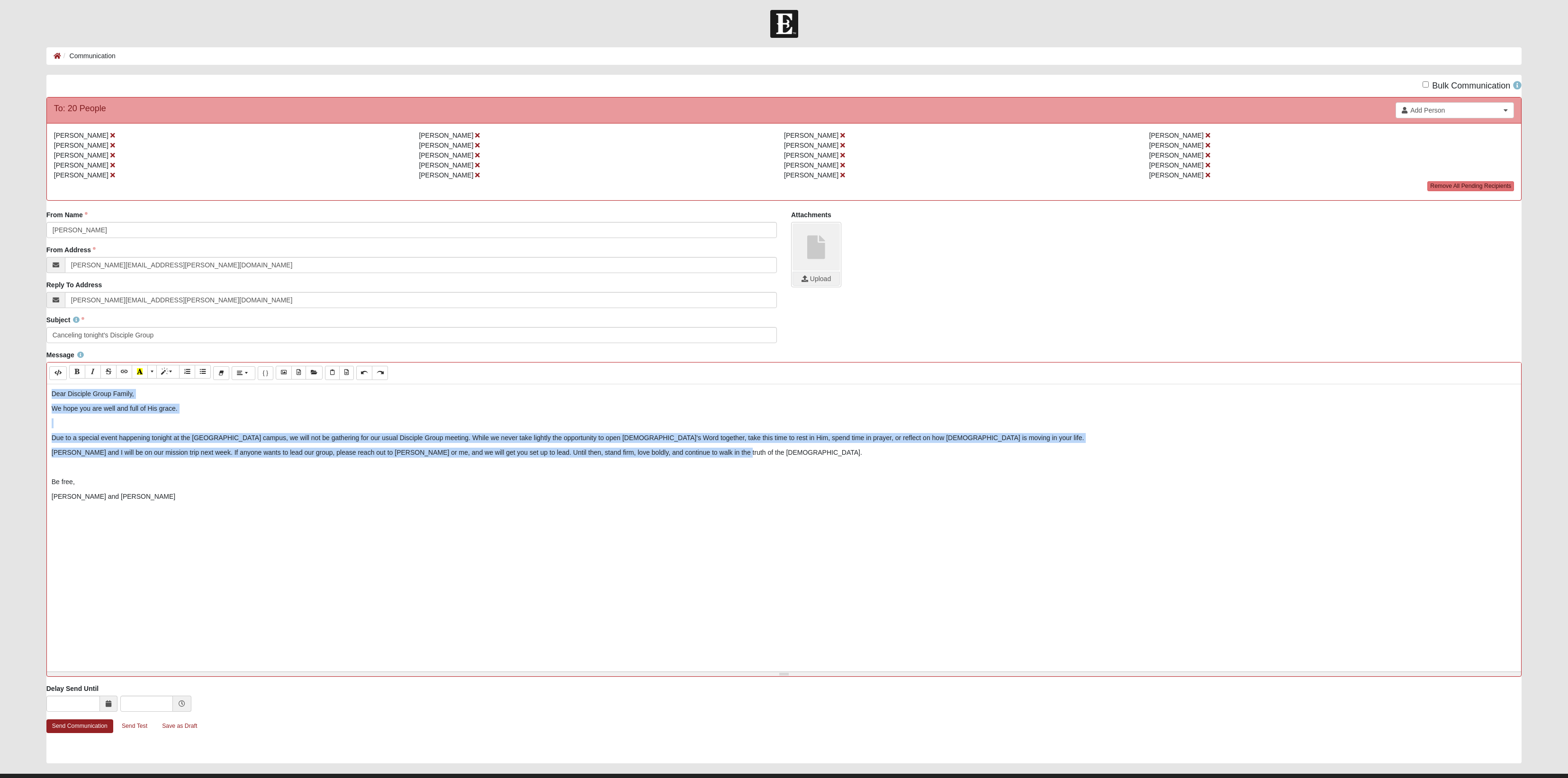
drag, startPoint x: 931, startPoint y: 502, endPoint x: 19, endPoint y: 432, distance: 914.7
click at [19, 432] on form "Header Login Hello [PERSON_NAME] My Account Log Out Navigation Communication Co…" at bounding box center [784, 404] width 1568 height 788
copy div "Dear Disciple Group Family, We hope you are well and full of His grace. Due to …"
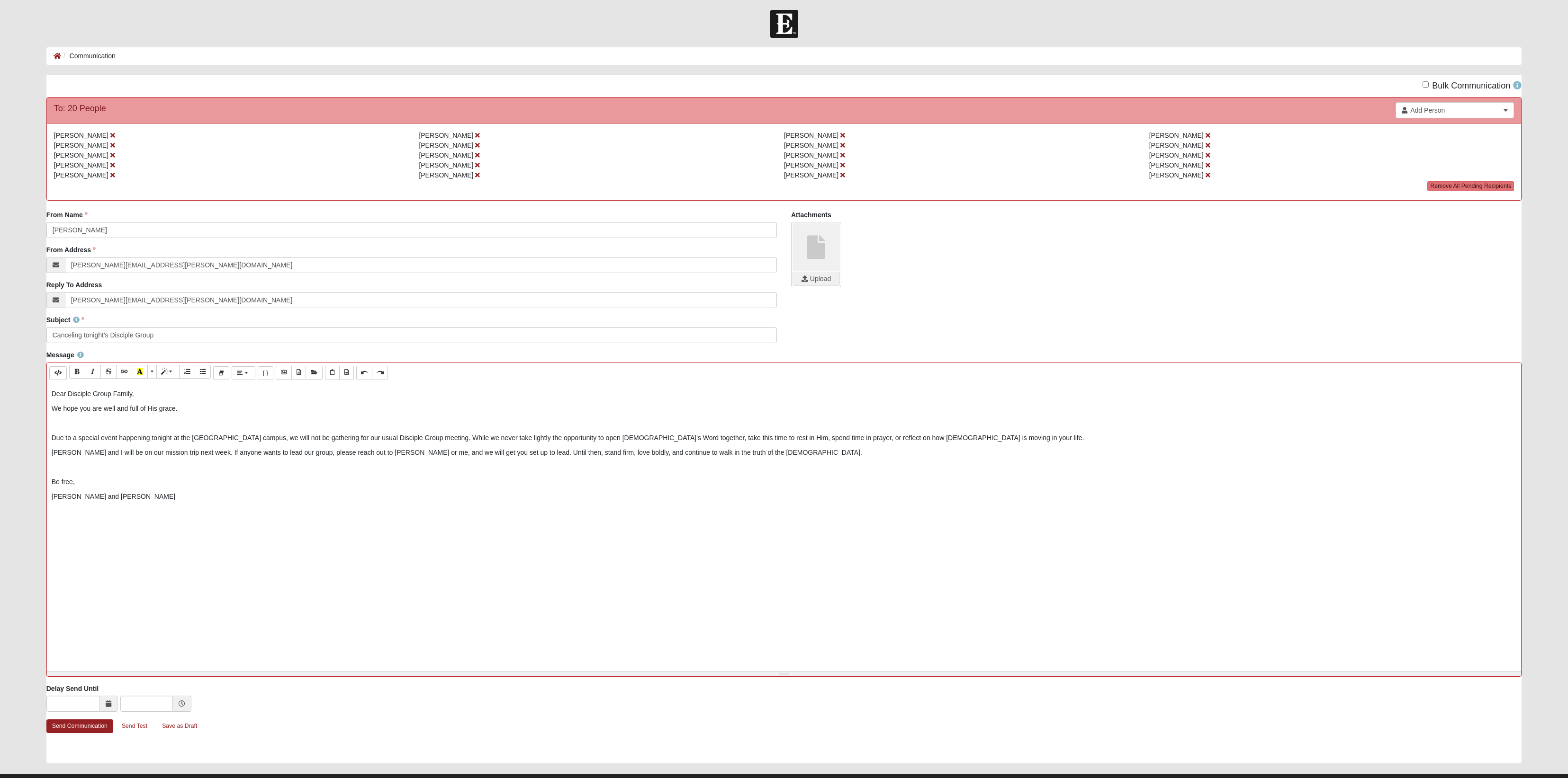
drag, startPoint x: 220, startPoint y: 554, endPoint x: 424, endPoint y: 540, distance: 204.5
click at [233, 502] on p "[PERSON_NAME] and [PERSON_NAME]" at bounding box center [784, 496] width 1465 height 10
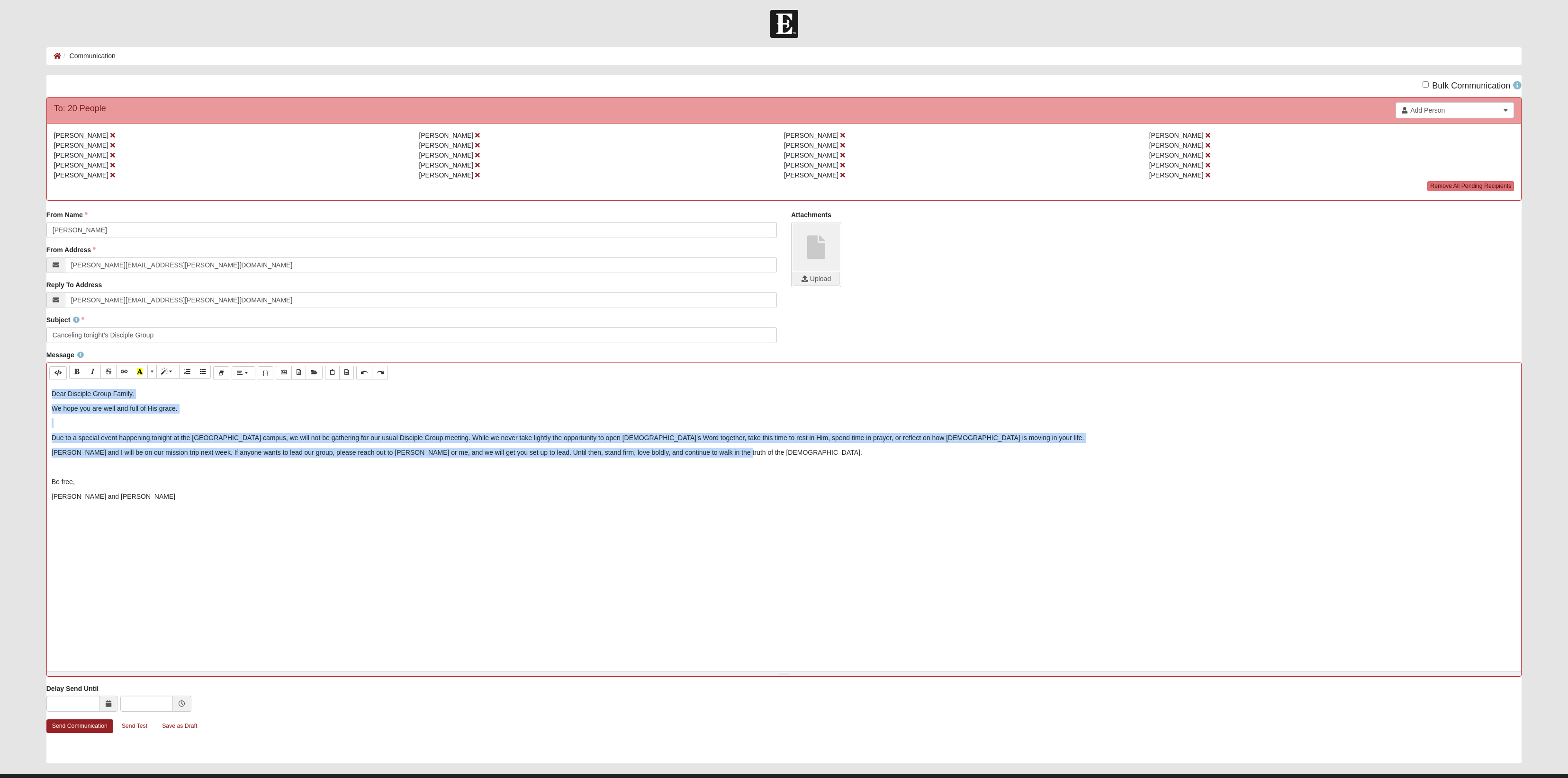
drag, startPoint x: 928, startPoint y: 496, endPoint x: 18, endPoint y: 436, distance: 912.0
click at [18, 436] on form "Header Login Hello [PERSON_NAME] My Account Log Out Navigation Communication Co…" at bounding box center [784, 404] width 1568 height 788
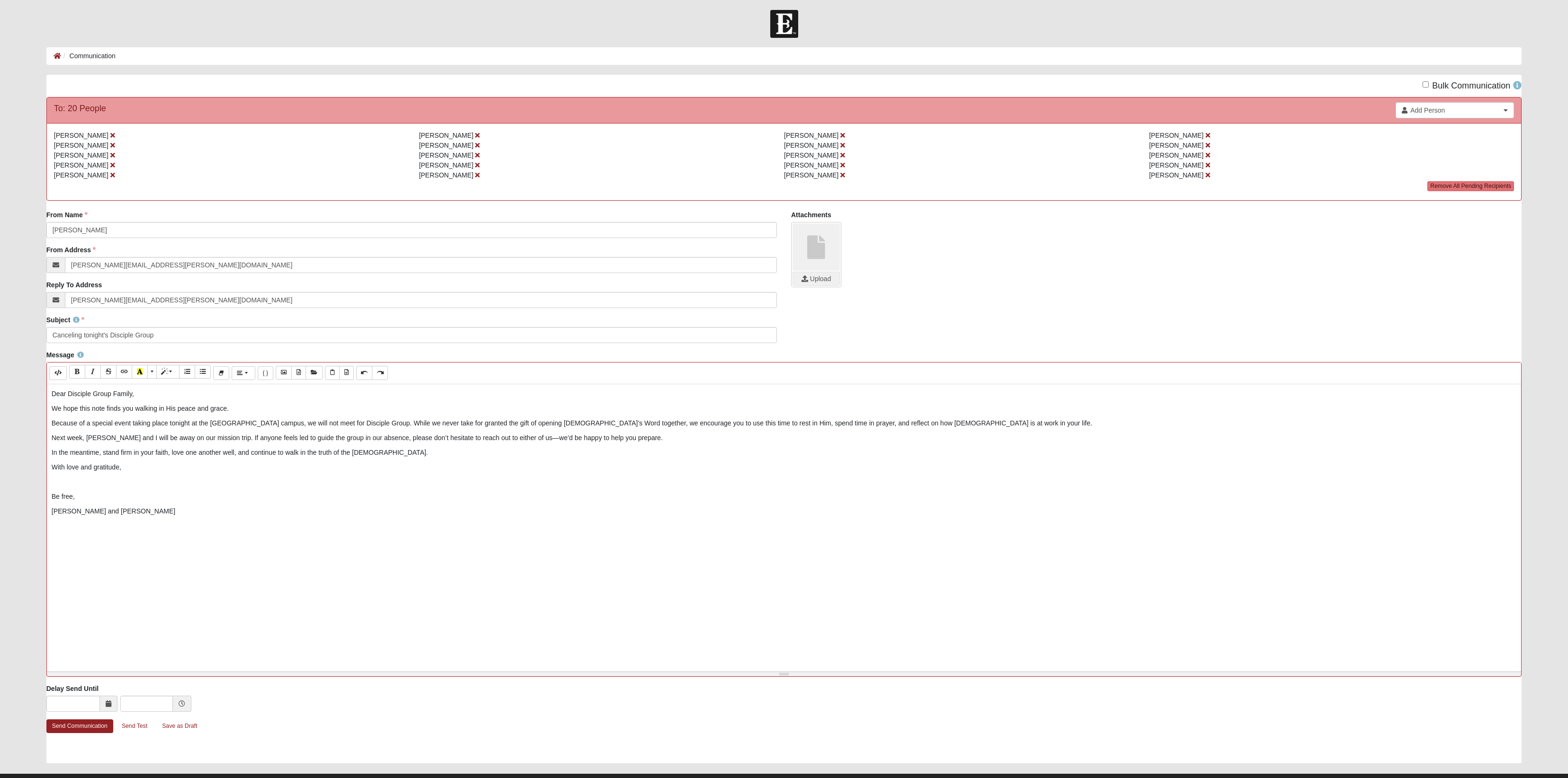
click at [281, 413] on p "We hope this note finds you walking in His peace and grace." at bounding box center [784, 408] width 1465 height 10
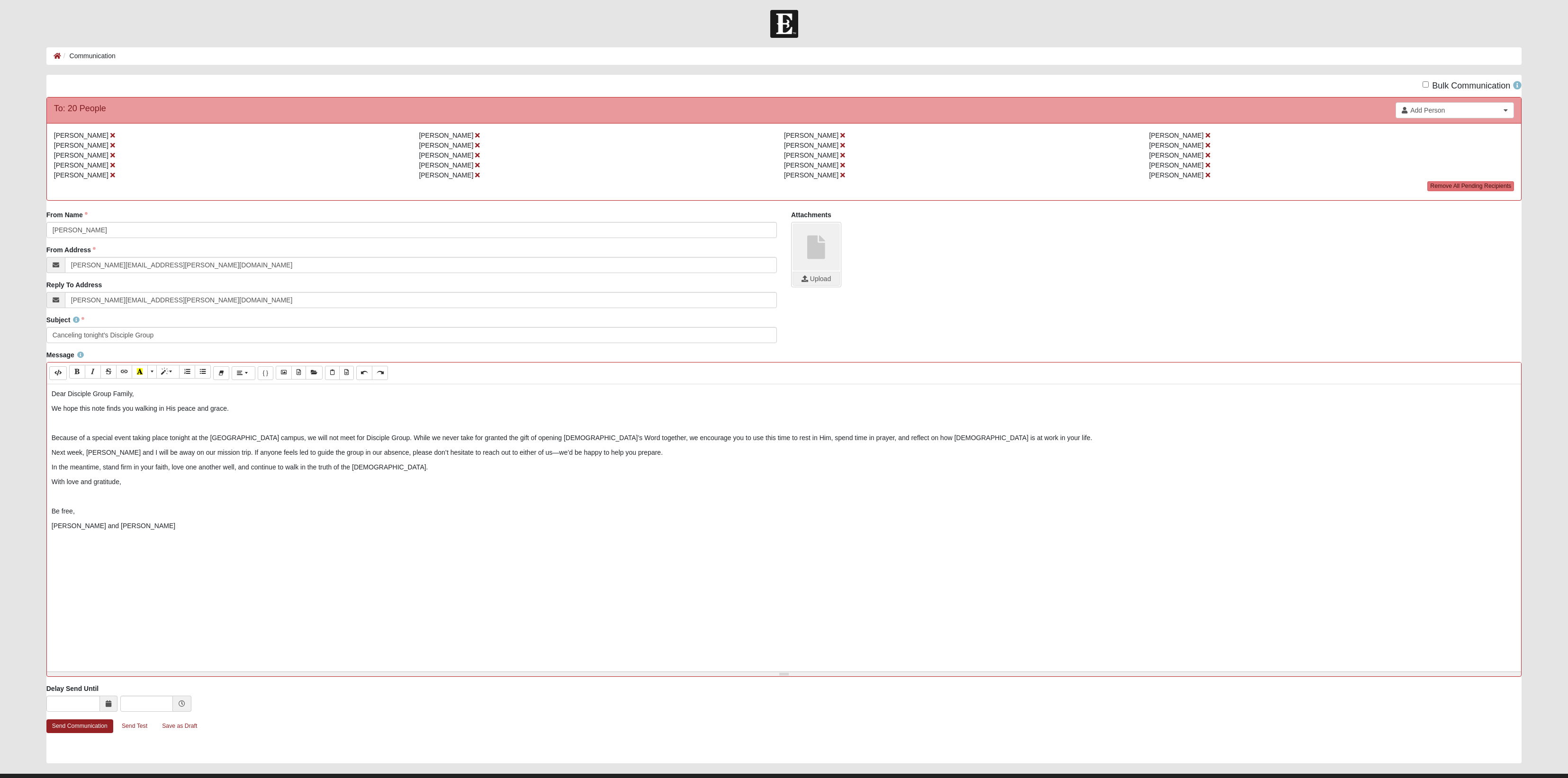
click at [816, 458] on p "Next week, [PERSON_NAME] and I will be away on our mission trip. If anyone feel…" at bounding box center [784, 453] width 1465 height 10
click at [505, 487] on p "In the meantime, stand firm in your faith, love one another well, and continue …" at bounding box center [784, 481] width 1465 height 10
drag, startPoint x: 50, startPoint y: 598, endPoint x: 48, endPoint y: 560, distance: 38.1
click at [48, 560] on div "Dear Disciple Group Family, We hope this note finds you walking in His peace an…" at bounding box center [784, 526] width 1475 height 284
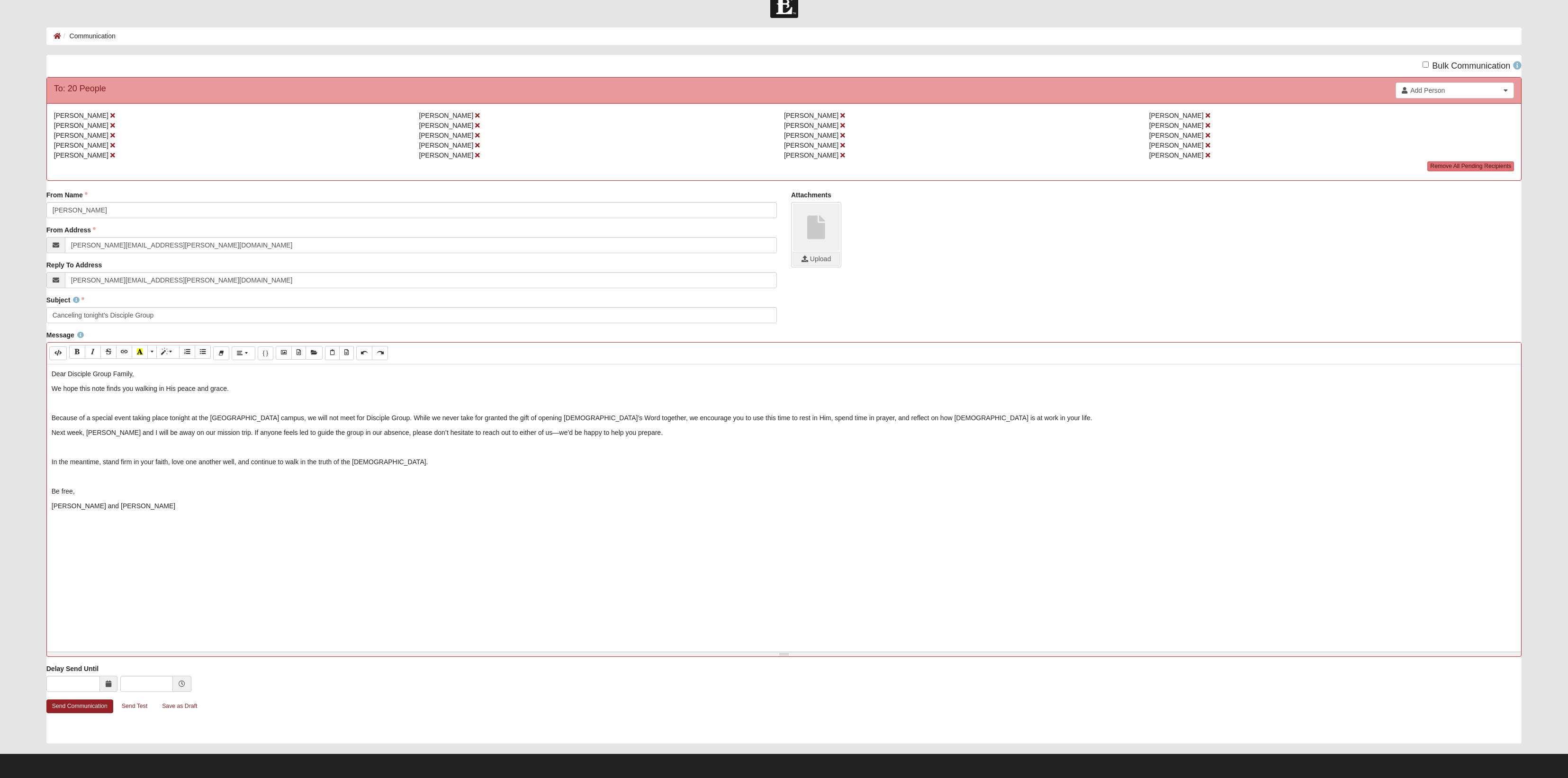
scroll to position [67, 0]
click at [90, 701] on link "Send Communication" at bounding box center [80, 706] width 67 height 14
